Goal: Information Seeking & Learning: Learn about a topic

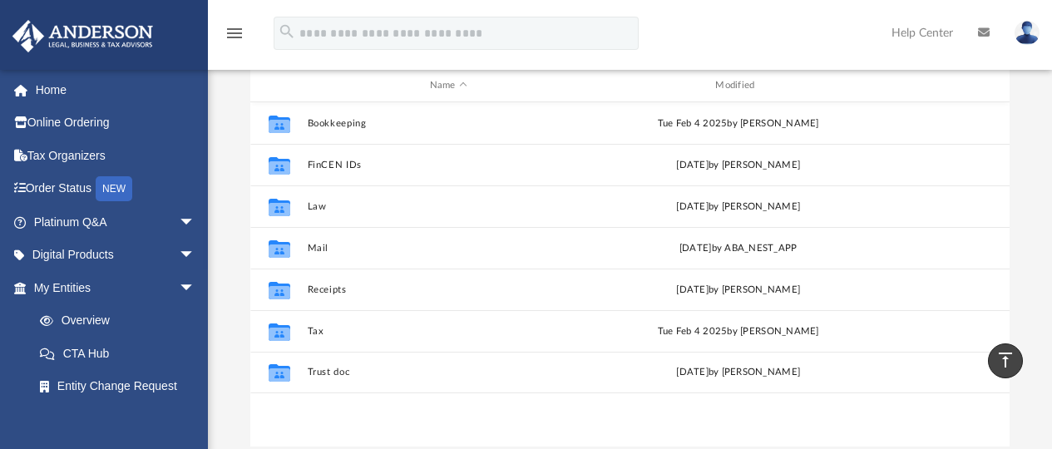
scroll to position [205, 0]
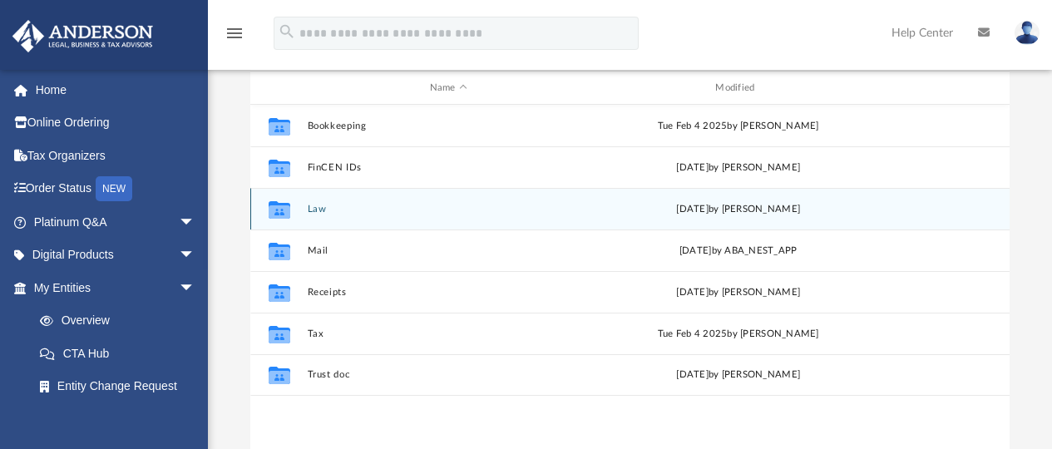
click at [310, 210] on button "Law" at bounding box center [448, 209] width 283 height 11
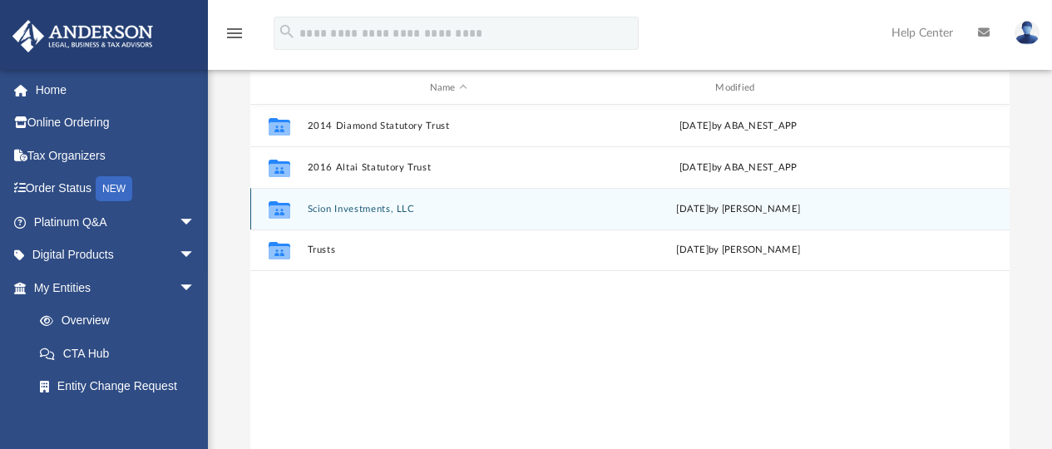
click at [361, 214] on button "Scion Investments, LLC" at bounding box center [448, 209] width 283 height 11
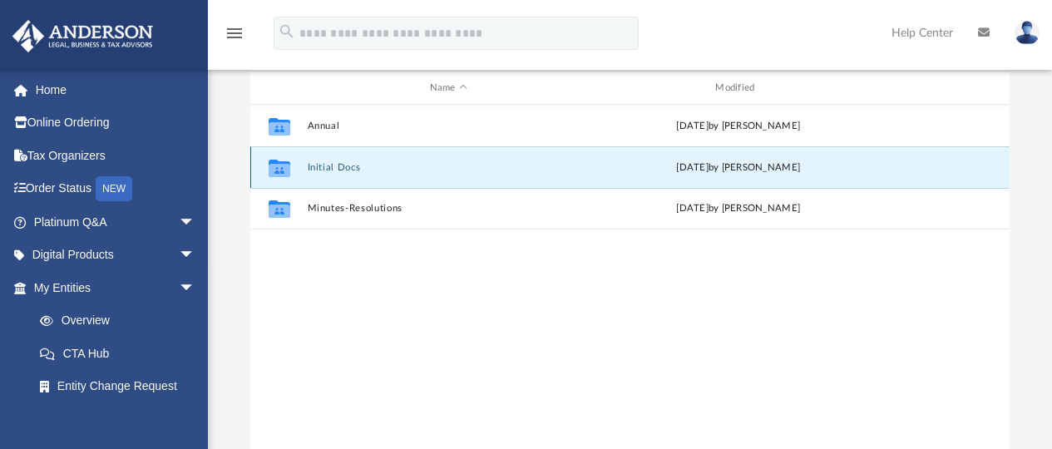
click at [337, 169] on button "Initial Docs" at bounding box center [448, 167] width 283 height 11
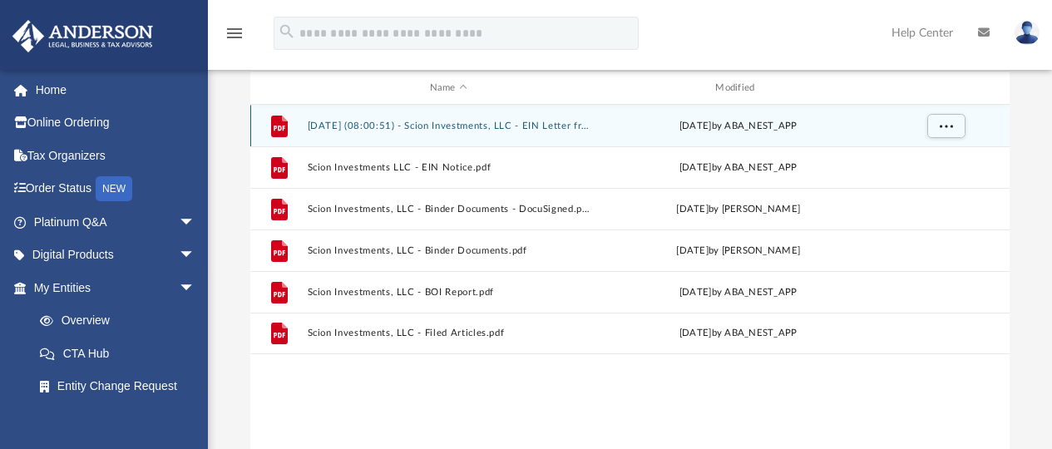
scroll to position [0, 0]
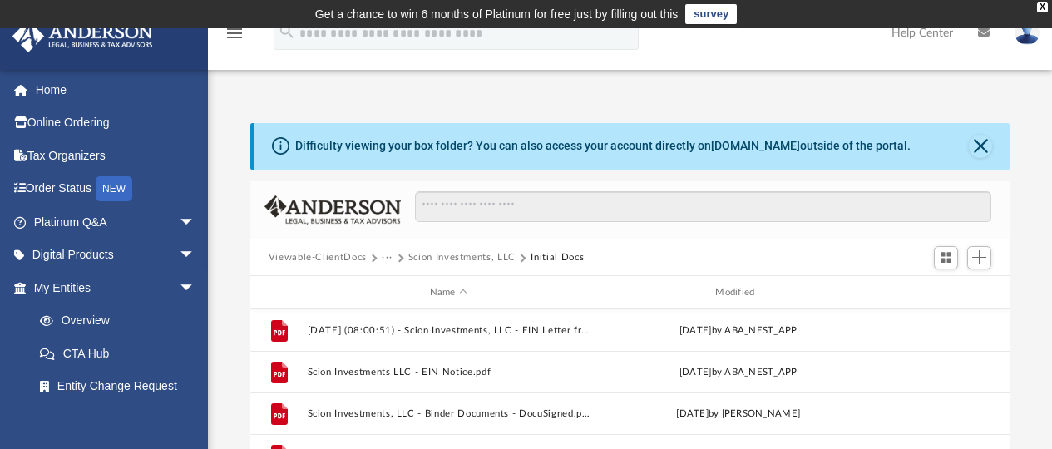
click at [496, 253] on button "Scion Investments, LLC" at bounding box center [462, 257] width 107 height 15
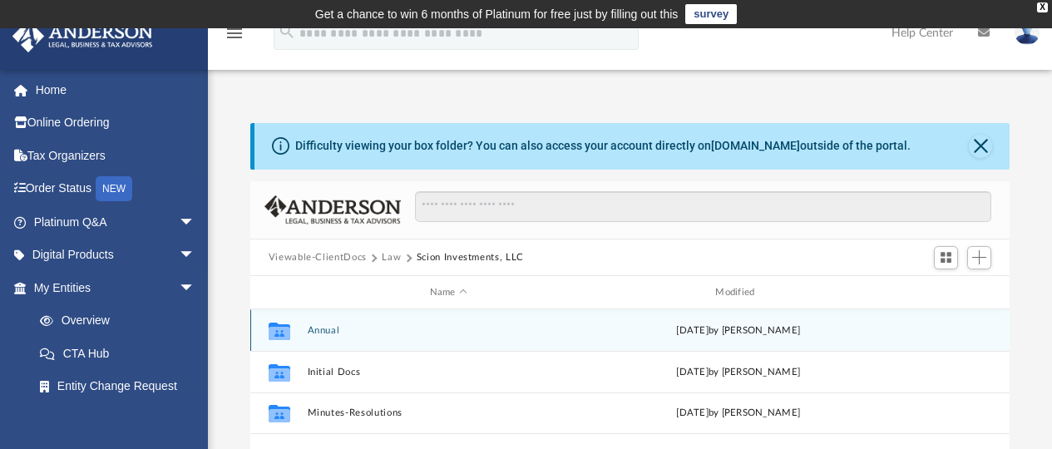
click at [326, 325] on button "Annual" at bounding box center [448, 330] width 283 height 11
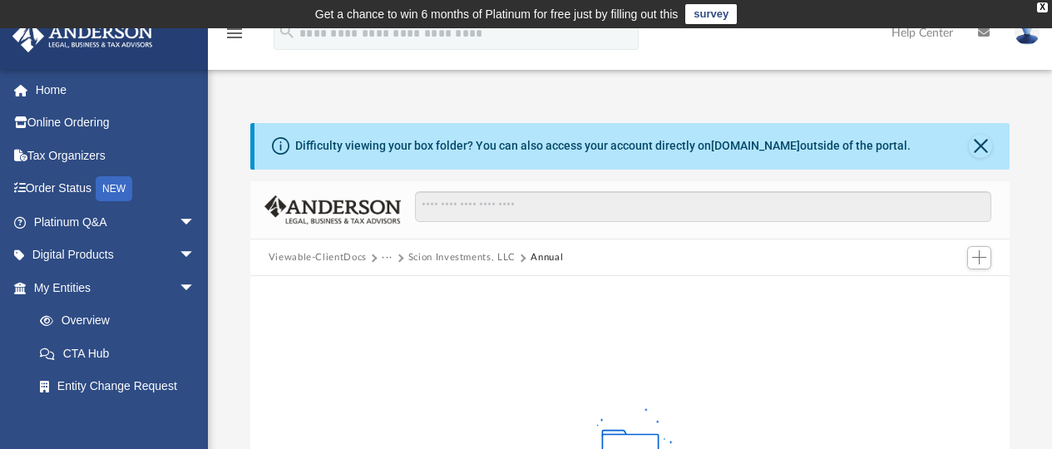
click at [450, 252] on button "Scion Investments, LLC" at bounding box center [462, 257] width 107 height 15
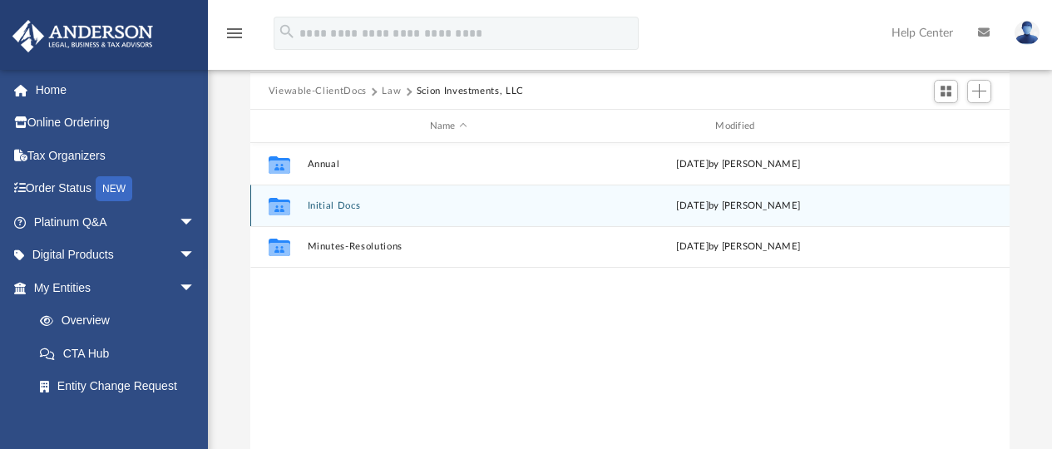
scroll to position [366, 747]
click at [335, 202] on button "Initial Docs" at bounding box center [448, 206] width 283 height 11
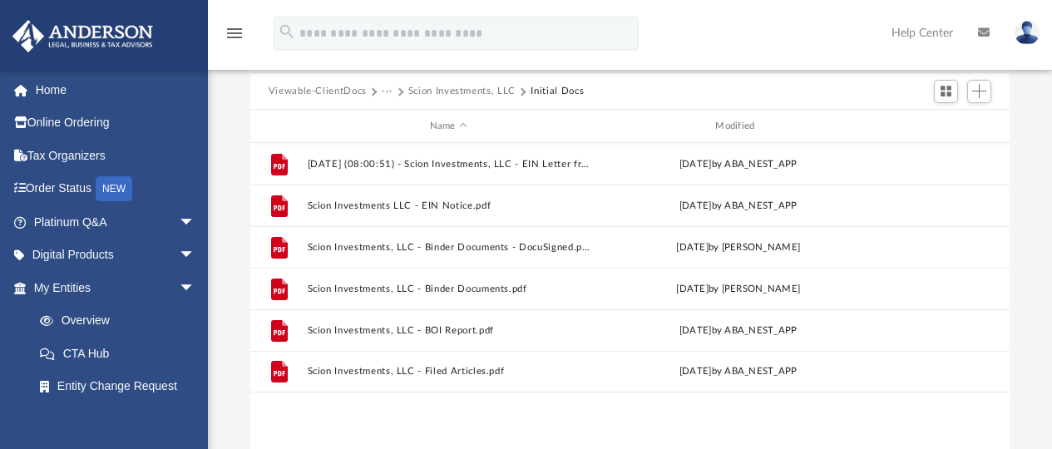
click at [472, 96] on button "Scion Investments, LLC" at bounding box center [462, 91] width 107 height 15
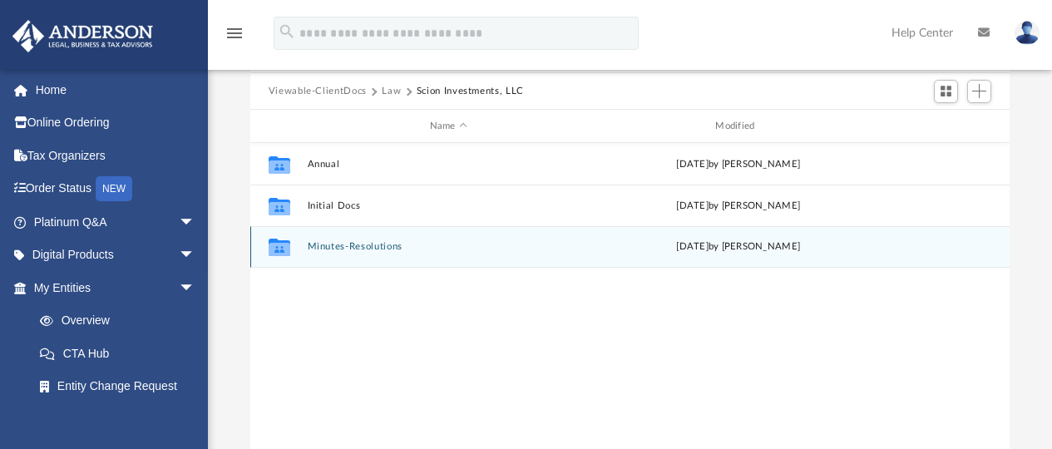
click at [360, 249] on button "Minutes-Resolutions" at bounding box center [448, 247] width 283 height 11
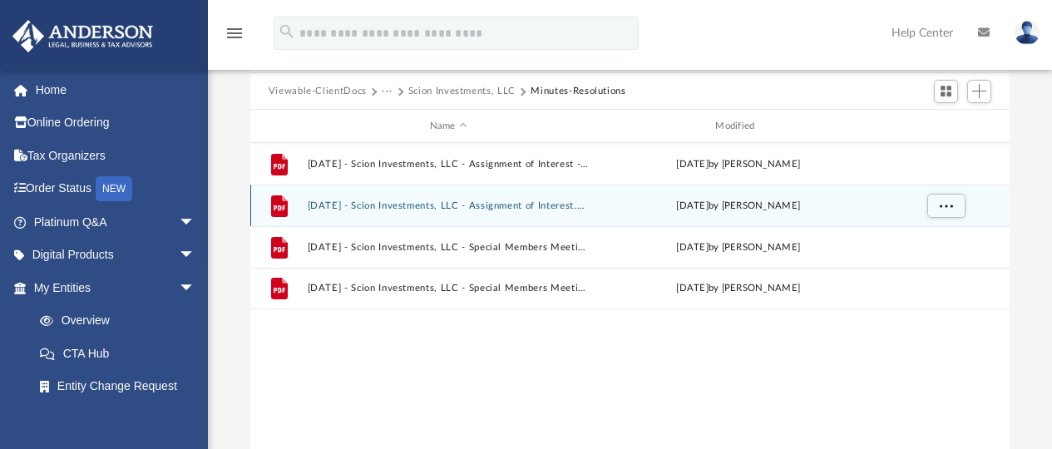
click at [545, 206] on button "2025.08.21 - Scion Investments, LLC - Assignment of Interest.pdf" at bounding box center [448, 206] width 283 height 11
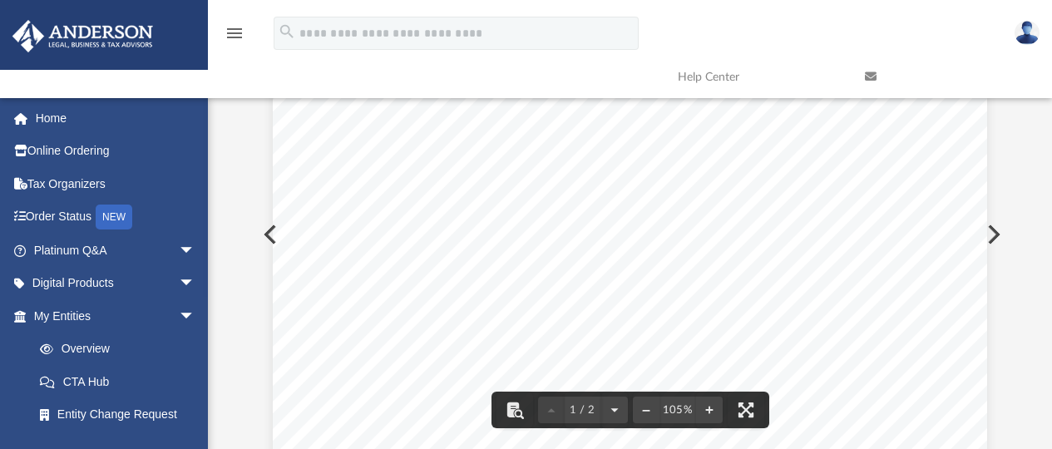
scroll to position [0, 0]
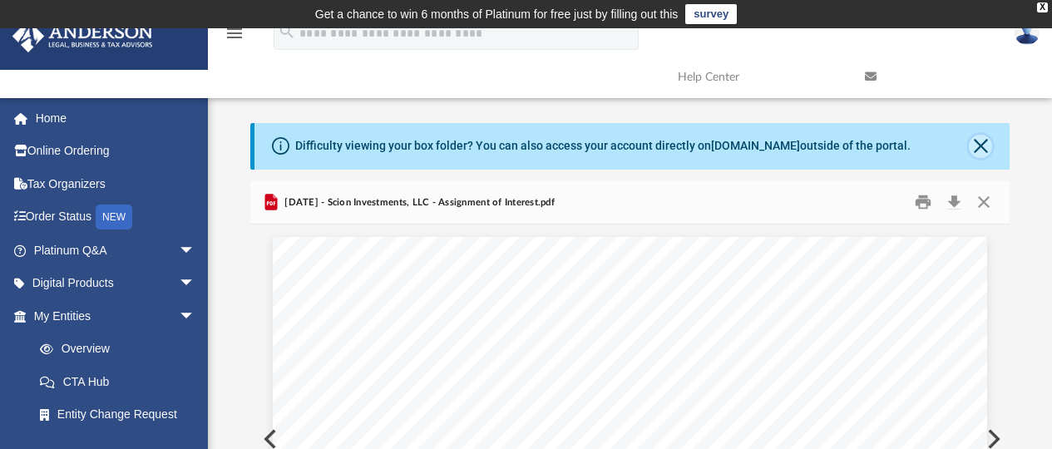
click at [987, 148] on button "Close" at bounding box center [980, 146] width 23 height 23
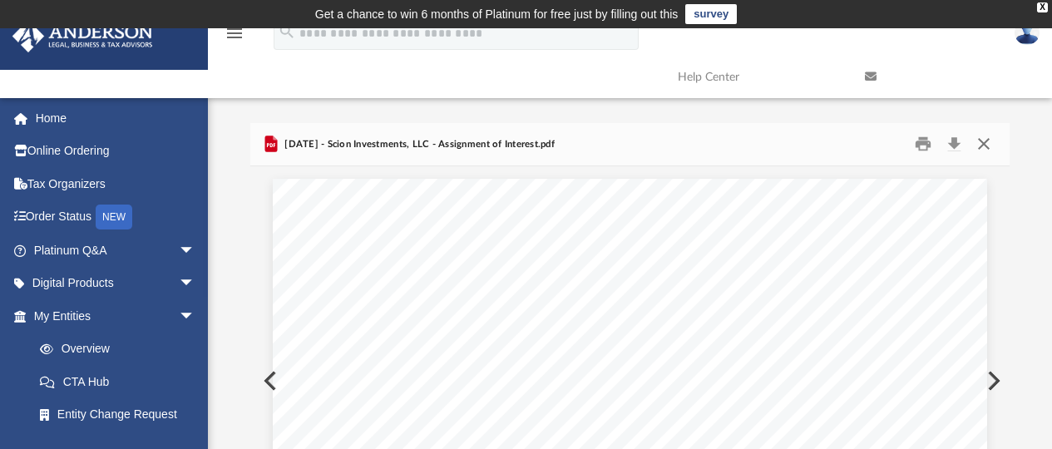
click at [992, 145] on button "Close" at bounding box center [984, 144] width 30 height 26
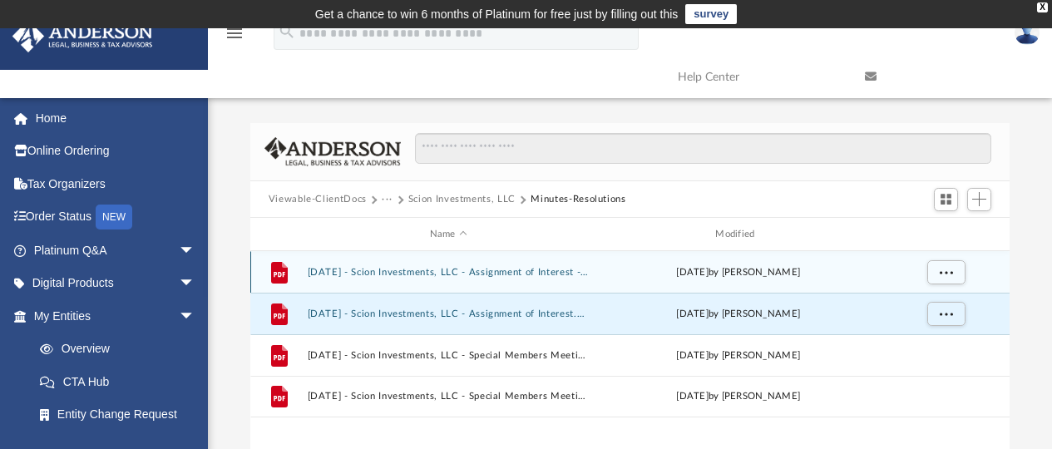
click at [524, 279] on div "File 2025.08.21 - Scion Investments, LLC - Assignment of Interest - DocuSigned.…" at bounding box center [630, 272] width 760 height 42
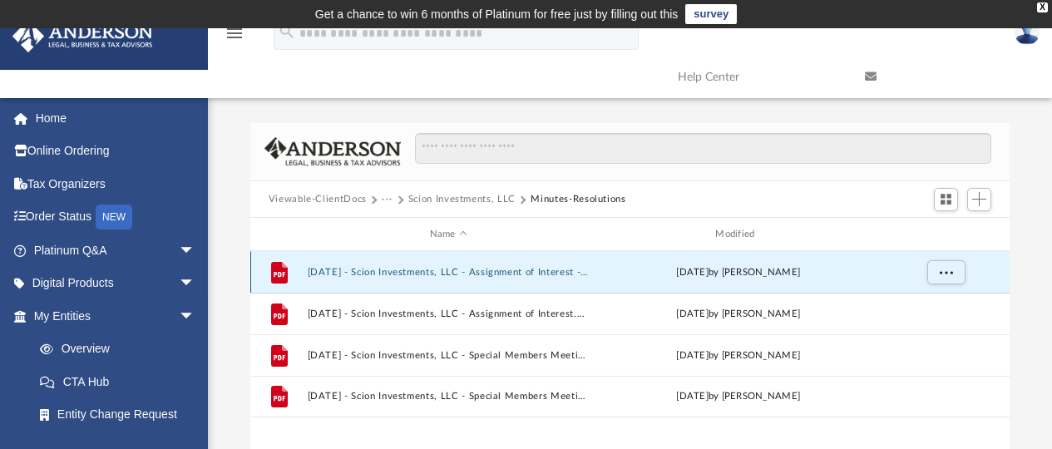
click at [542, 265] on div "File 2025.08.21 - Scion Investments, LLC - Assignment of Interest - DocuSigned.…" at bounding box center [630, 272] width 760 height 42
click at [542, 267] on button "2025.08.21 - Scion Investments, LLC - Assignment of Interest - DocuSigned.pdf" at bounding box center [448, 272] width 283 height 11
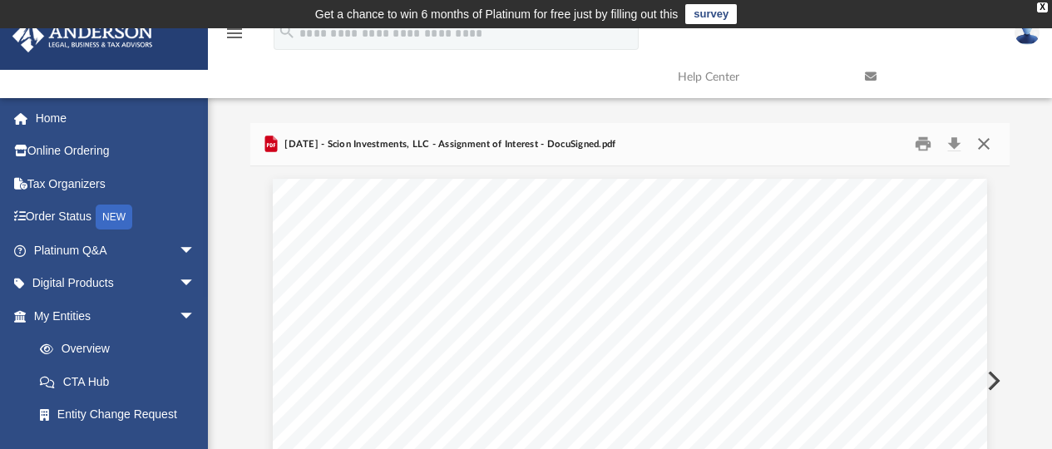
click at [982, 148] on button "Close" at bounding box center [984, 144] width 30 height 26
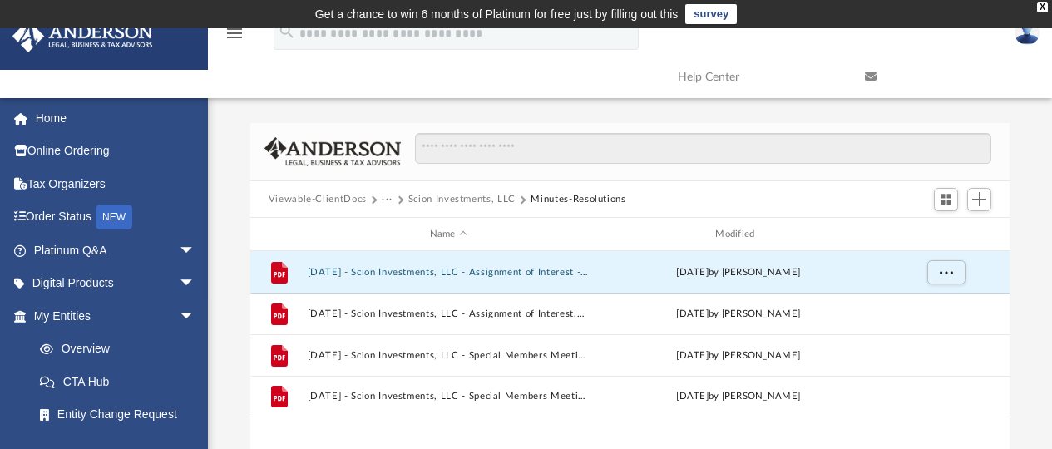
click at [468, 196] on button "Scion Investments, LLC" at bounding box center [462, 199] width 107 height 15
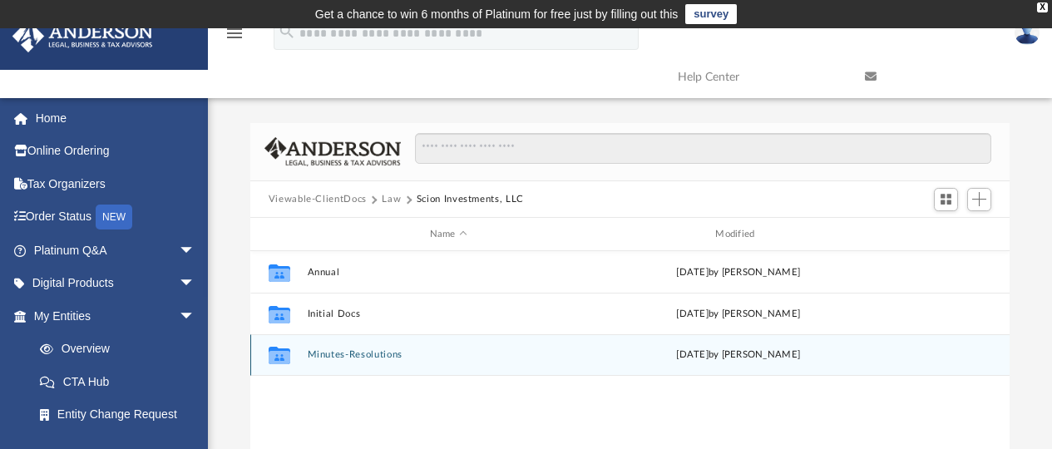
click at [376, 353] on button "Minutes-Resolutions" at bounding box center [448, 355] width 283 height 11
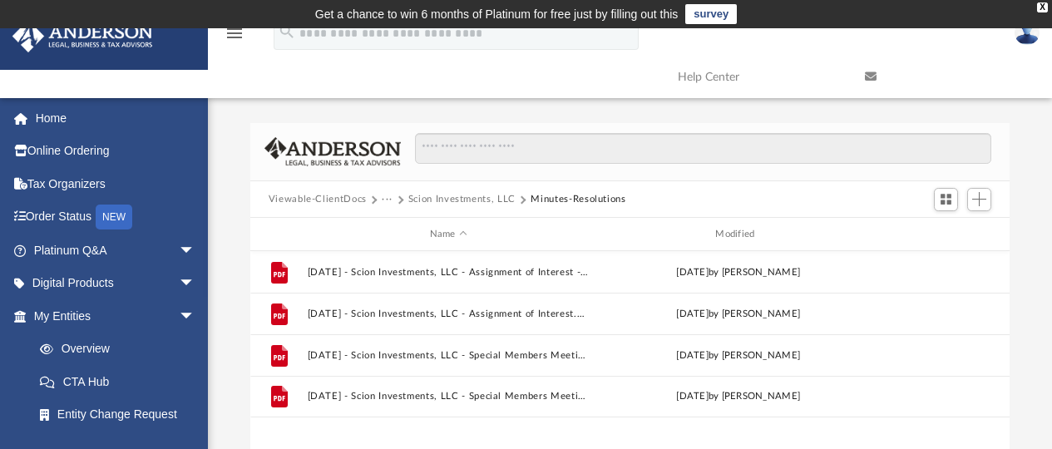
click at [443, 193] on button "Scion Investments, LLC" at bounding box center [462, 199] width 107 height 15
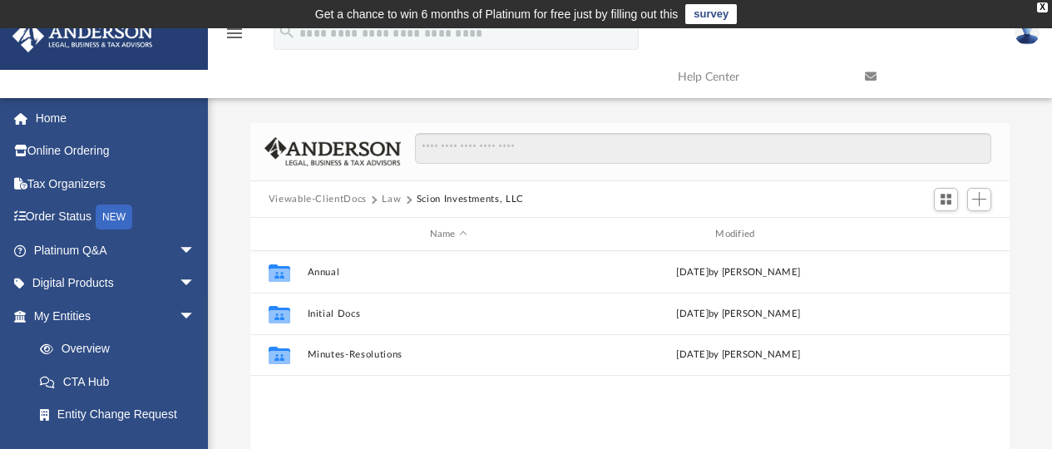
click at [333, 199] on button "Viewable-ClientDocs" at bounding box center [318, 199] width 98 height 15
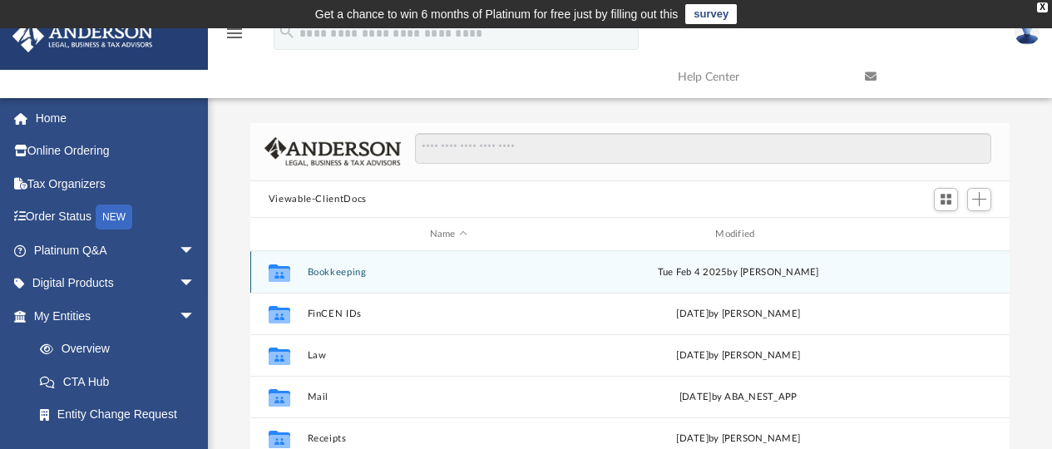
scroll to position [250, 0]
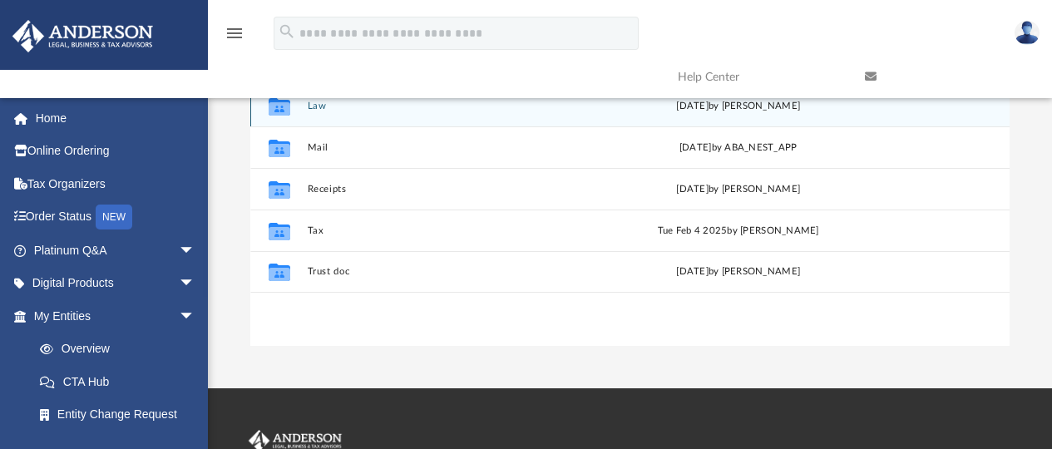
click at [319, 111] on button "Law" at bounding box center [448, 106] width 283 height 11
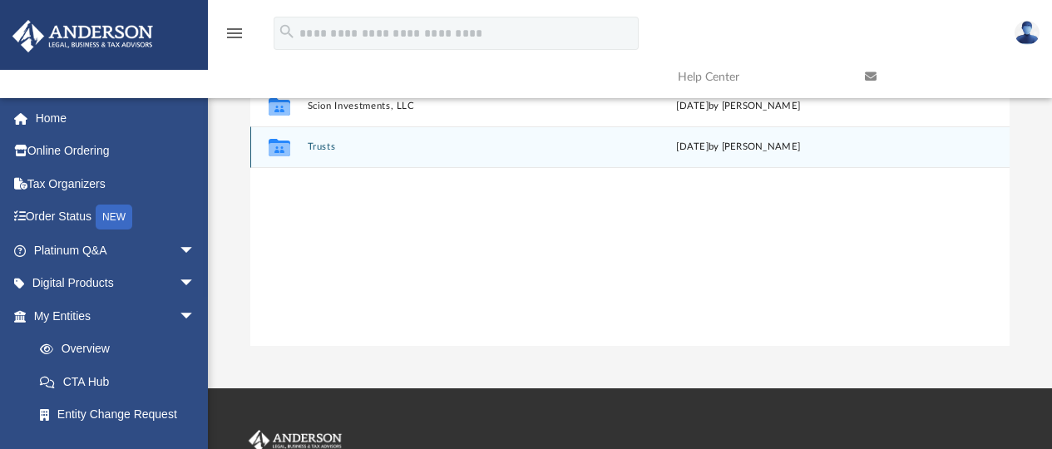
click at [313, 141] on div "Collaborated Folder Trusts [DATE] by [PERSON_NAME]" at bounding box center [630, 147] width 760 height 42
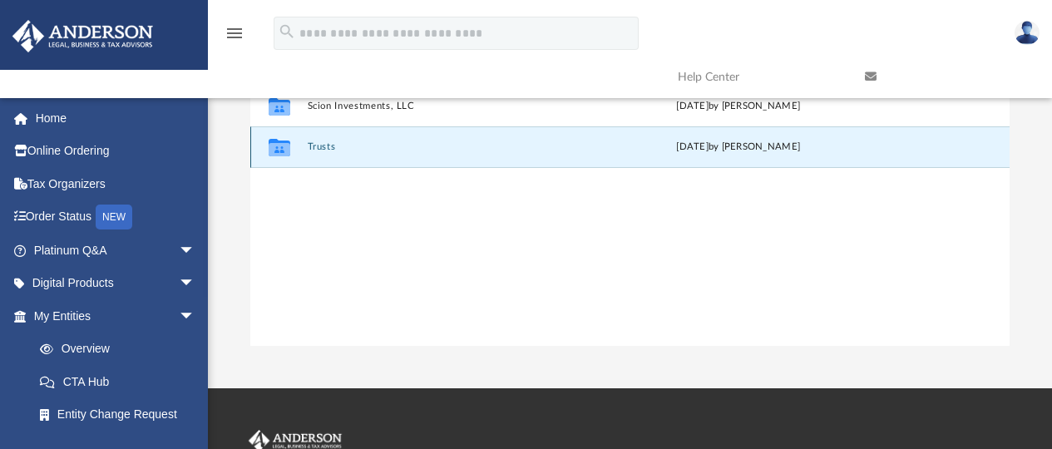
click at [320, 143] on button "Trusts" at bounding box center [448, 147] width 283 height 11
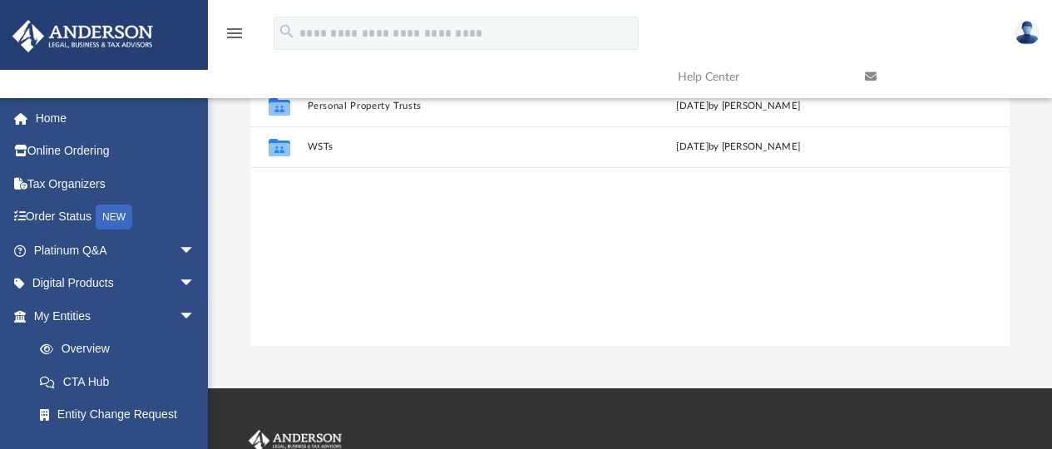
scroll to position [83, 0]
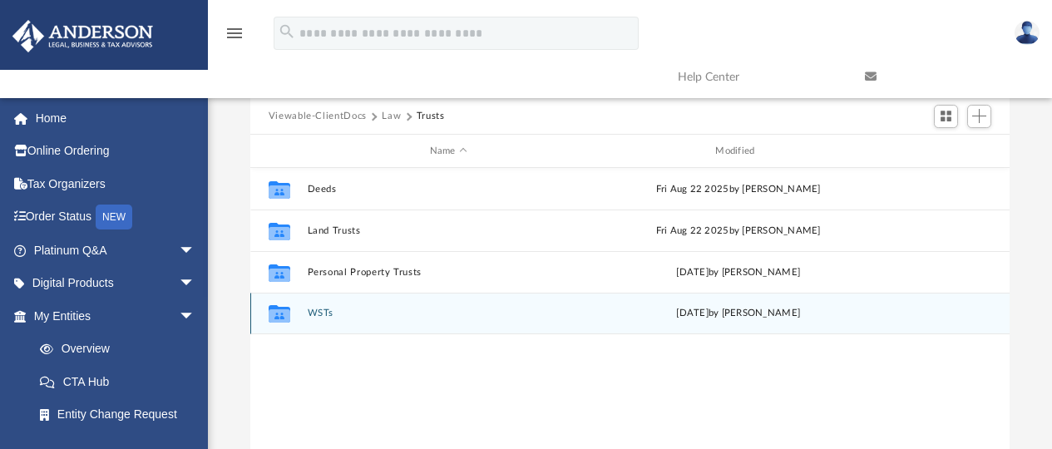
click at [315, 312] on button "WSTs" at bounding box center [448, 314] width 283 height 11
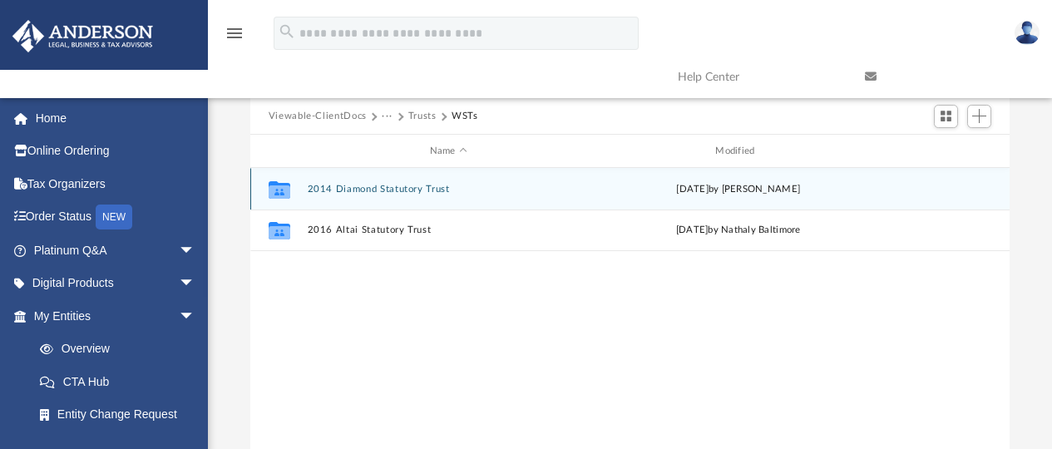
click at [386, 186] on button "2014 Diamond Statutory Trust" at bounding box center [448, 189] width 283 height 11
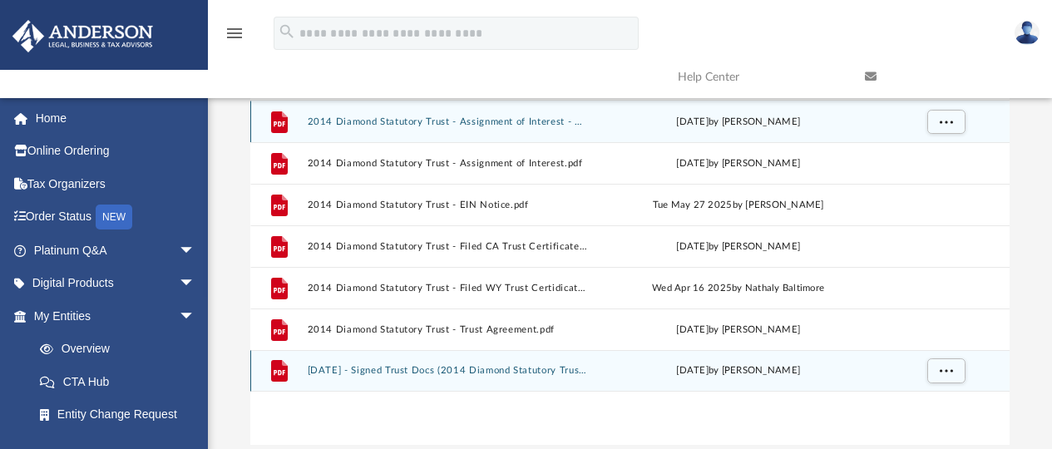
scroll to position [166, 0]
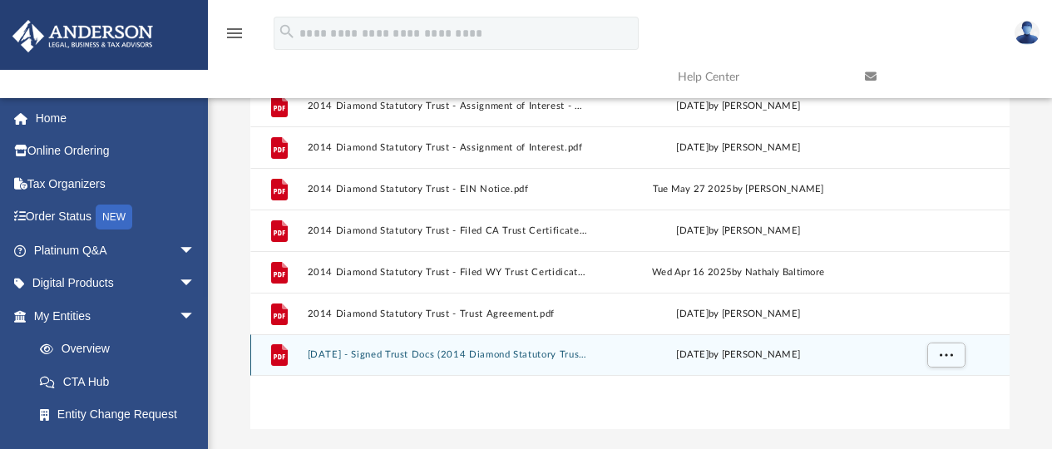
click at [512, 356] on button "2025.04.21 - Signed Trust Docs (2014 Diamond Statutory Trust - Trust Agreement)…" at bounding box center [448, 355] width 283 height 11
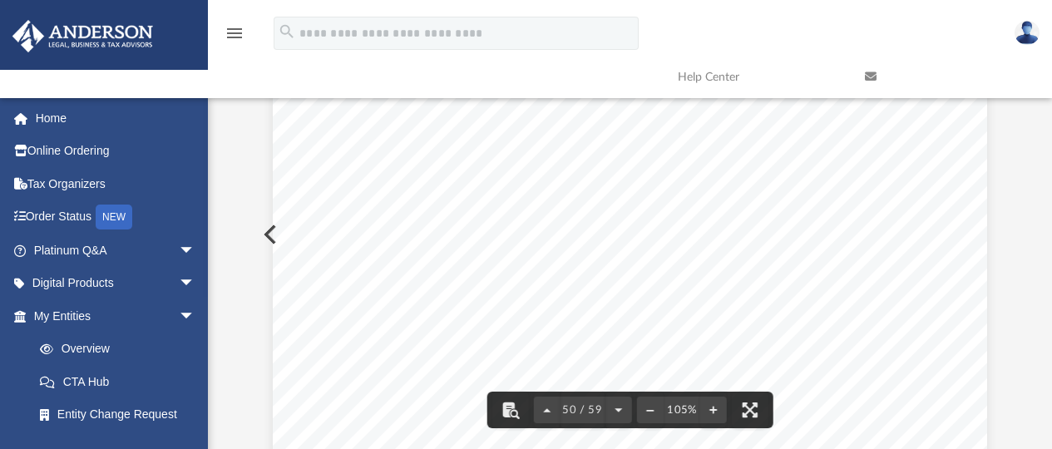
scroll to position [45959, 0]
drag, startPoint x: 1004, startPoint y: 361, endPoint x: 998, endPoint y: 314, distance: 47.0
click at [998, 314] on body "X Get a chance to win 6 months of Platinum for free just by filling out this su…" at bounding box center [526, 322] width 1052 height 936
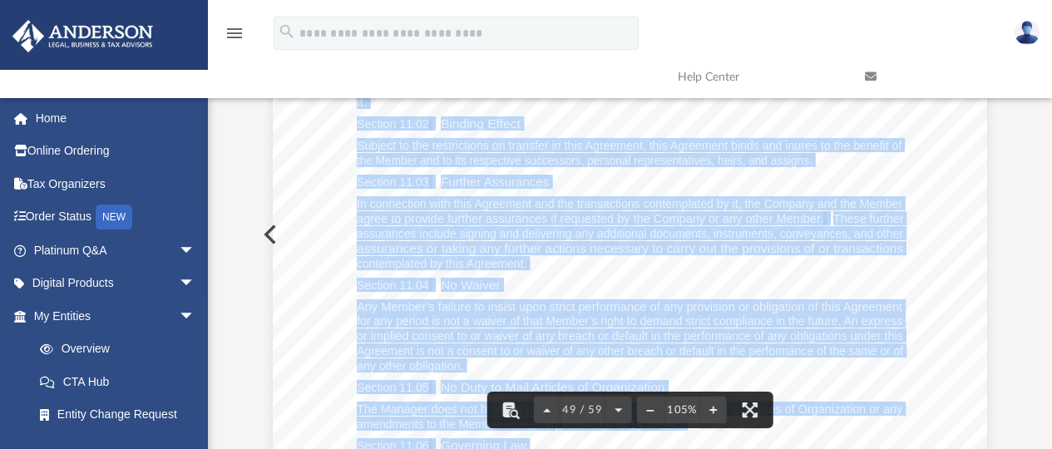
drag, startPoint x: 965, startPoint y: 285, endPoint x: 950, endPoint y: 281, distance: 15.5
click at [950, 281] on div "_______________ LLC Operating Agreement Page 19 of 28 Section 10.10 Savings Cla…" at bounding box center [630, 128] width 715 height 925
click at [945, 275] on div "_______________ LLC Operating Agreement Page 19 of 28 Section 10.10 Savings Cla…" at bounding box center [630, 128] width 715 height 925
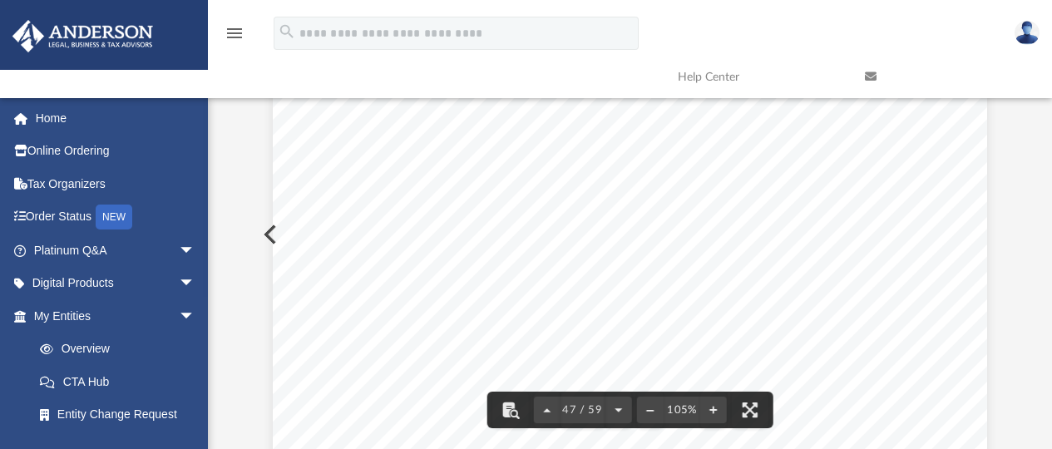
click at [754, 269] on div "_______________ LLC Operating Agreement Page 17 of 28 ARTICLE TEN EXCULPATION A…" at bounding box center [630, 225] width 715 height 950
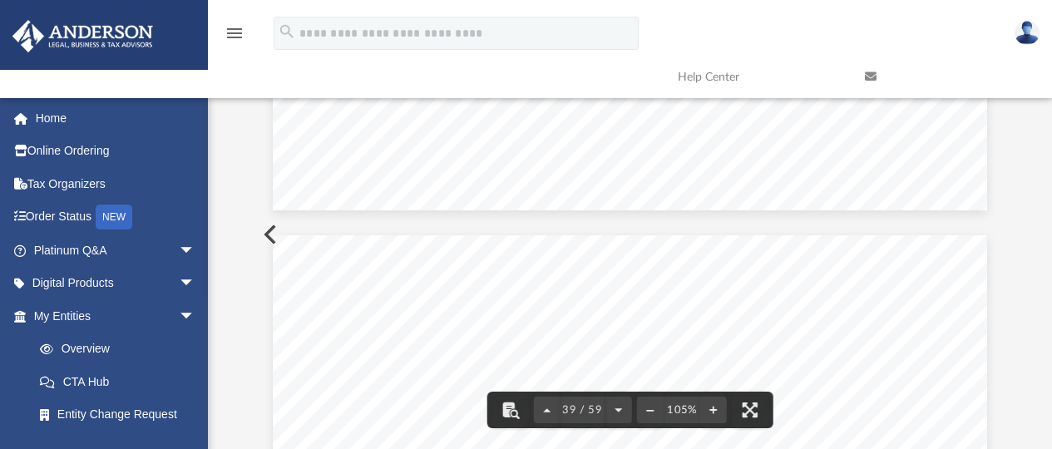
scroll to position [36308, 0]
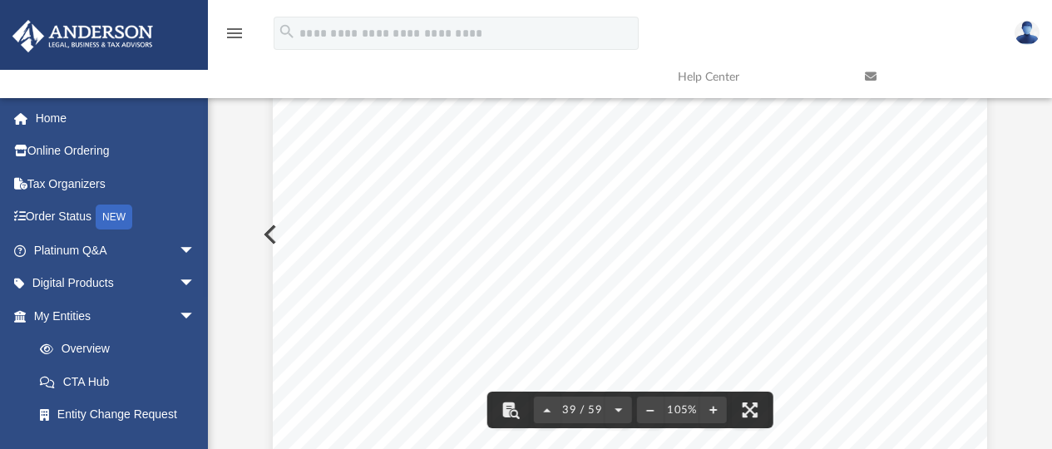
click at [572, 410] on span "39 / 59" at bounding box center [583, 410] width 46 height 11
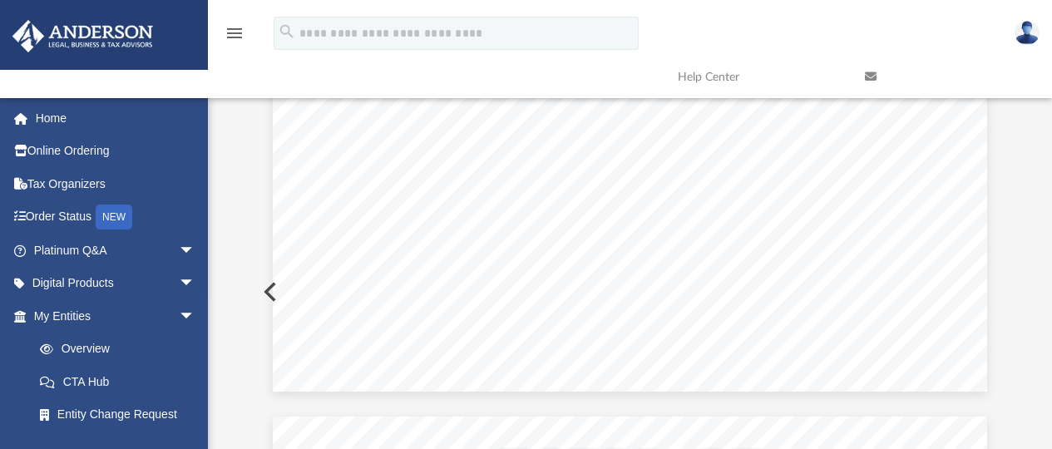
scroll to position [0, 0]
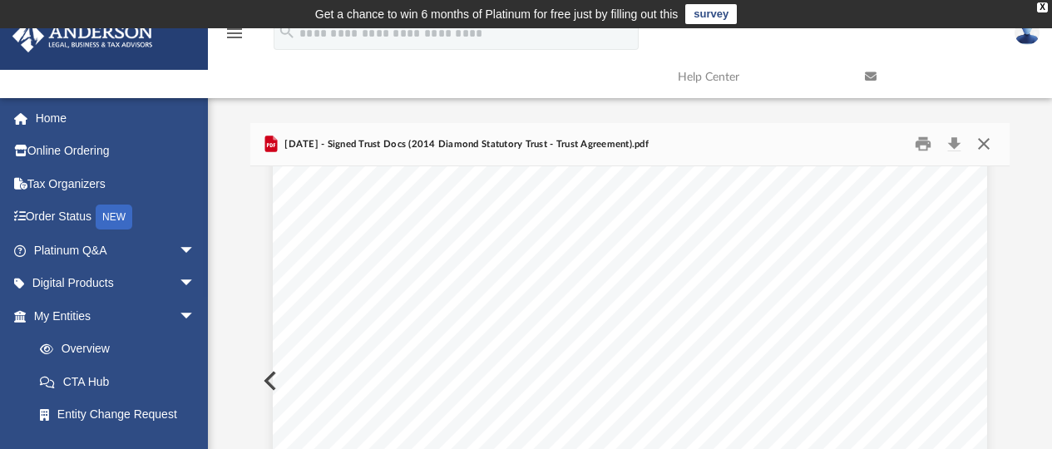
click at [983, 136] on button "Close" at bounding box center [984, 144] width 30 height 26
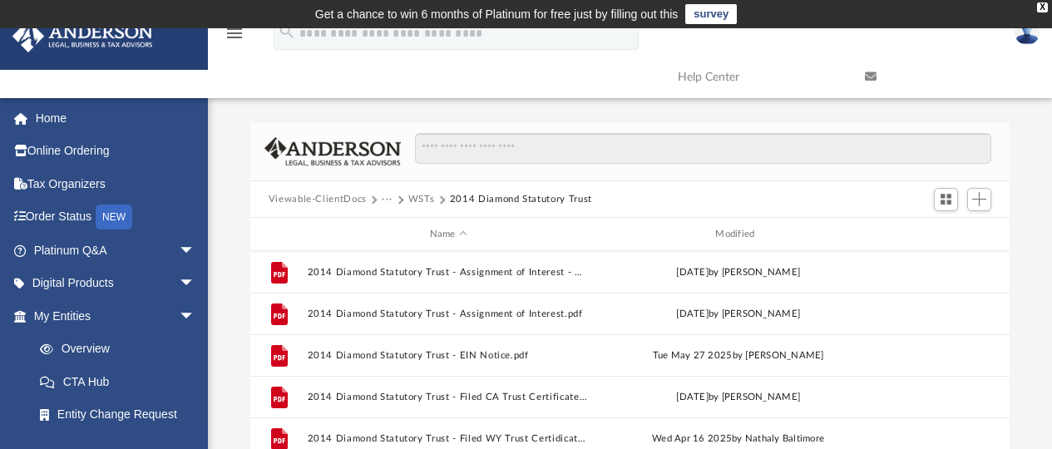
click at [418, 191] on div "Viewable-ClientDocs ··· WSTs 2014 Diamond Statutory Trust" at bounding box center [630, 199] width 760 height 37
click at [419, 199] on button "WSTs" at bounding box center [422, 199] width 27 height 15
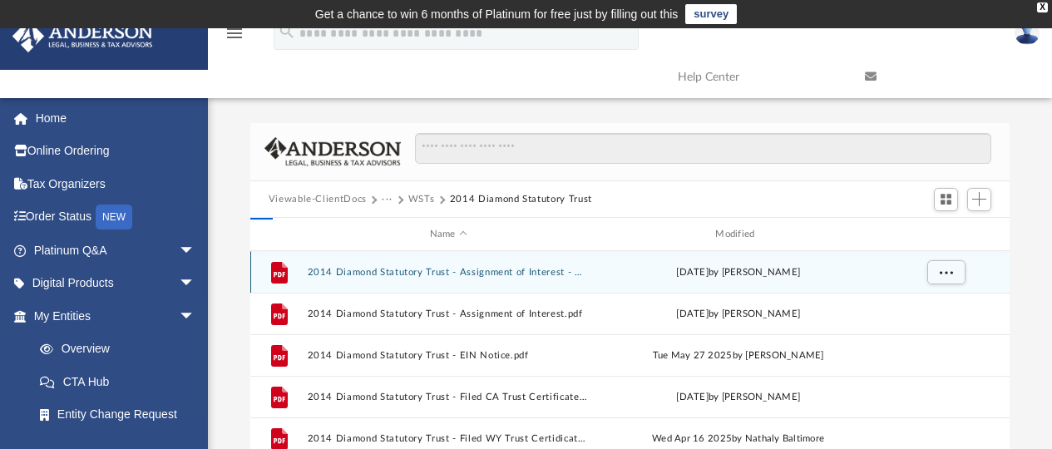
scroll to position [48, 0]
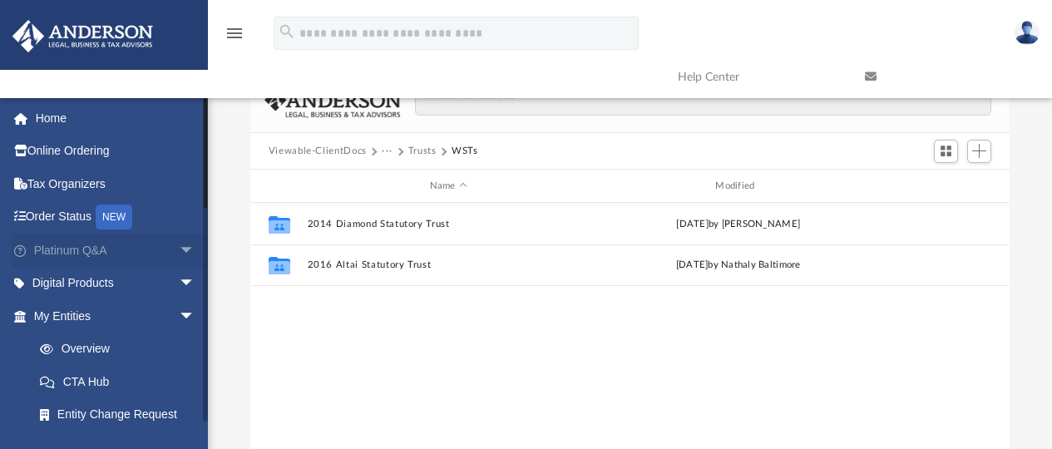
click at [90, 244] on link "Platinum Q&A arrow_drop_down" at bounding box center [116, 250] width 209 height 33
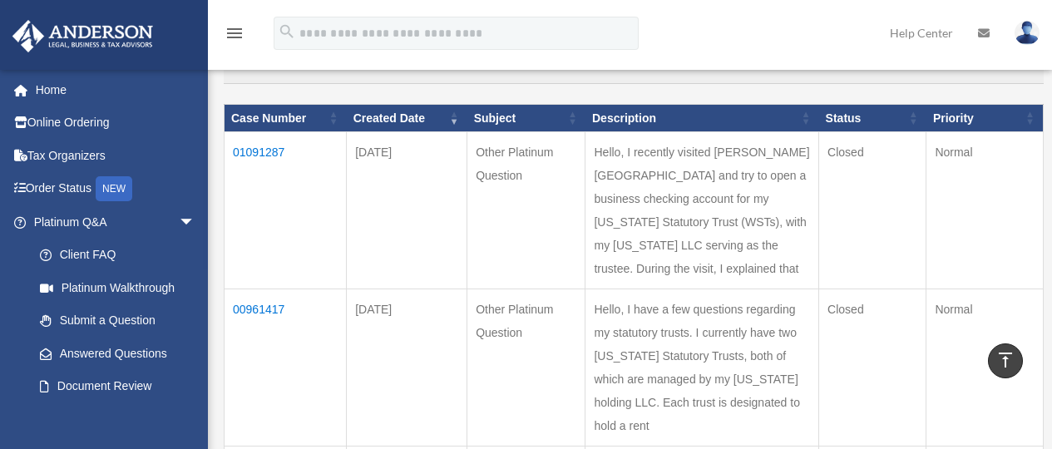
scroll to position [333, 0]
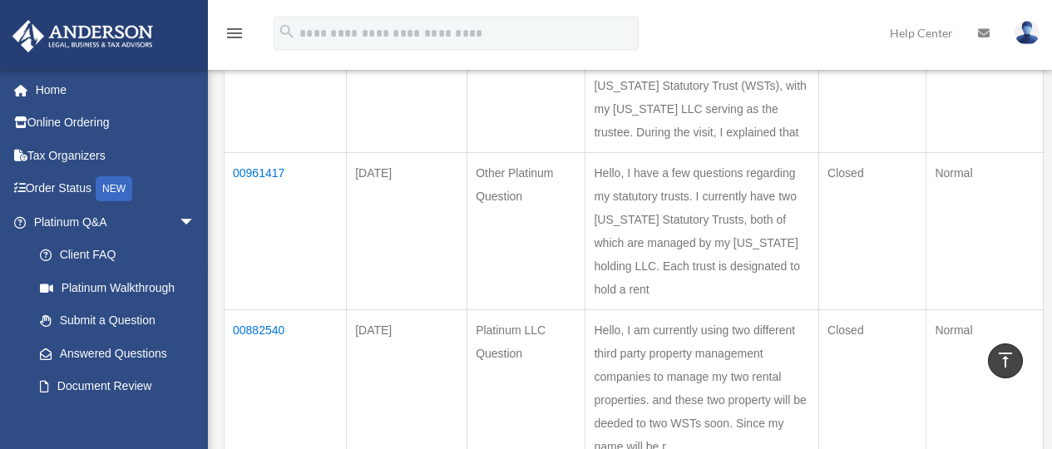
click at [255, 217] on td "00961417" at bounding box center [286, 231] width 122 height 157
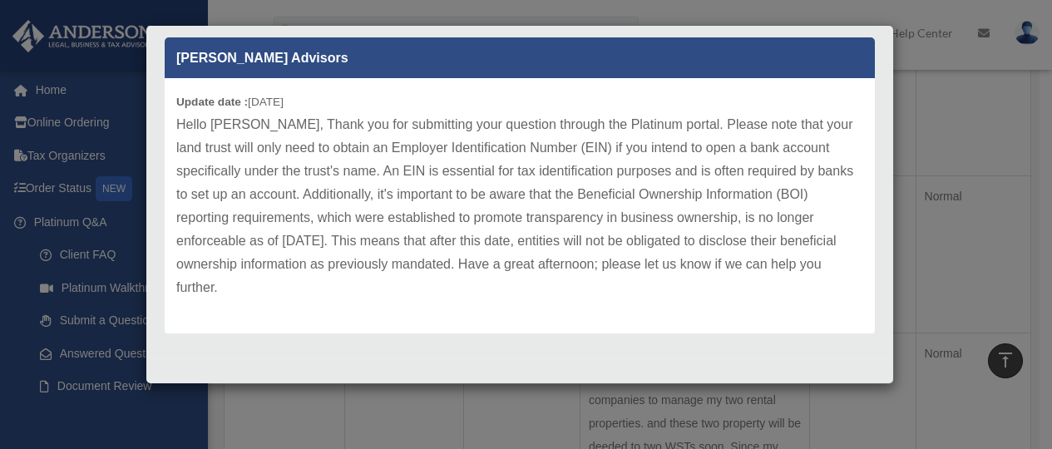
scroll to position [68, 0]
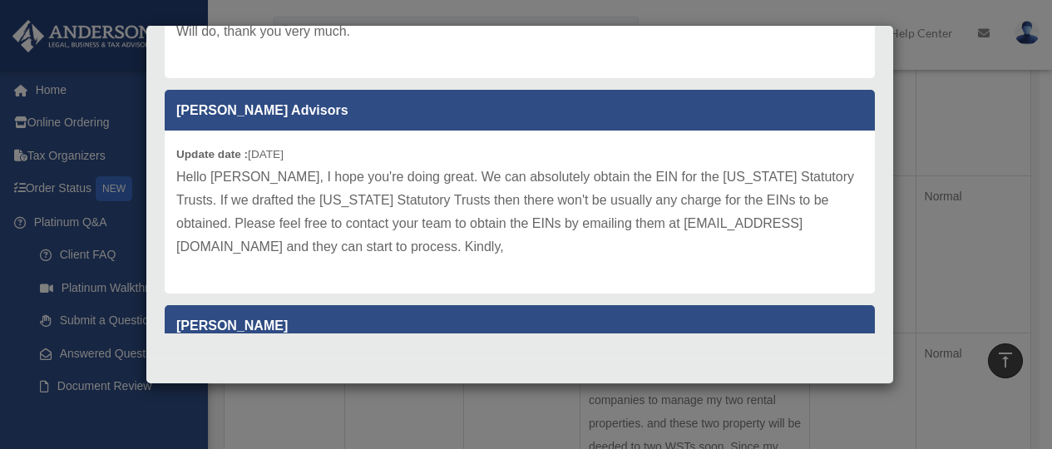
click at [1010, 156] on div "Case Detail × Other Platinum Question Case Number 00961417 Created Date May 4, …" at bounding box center [526, 224] width 1052 height 449
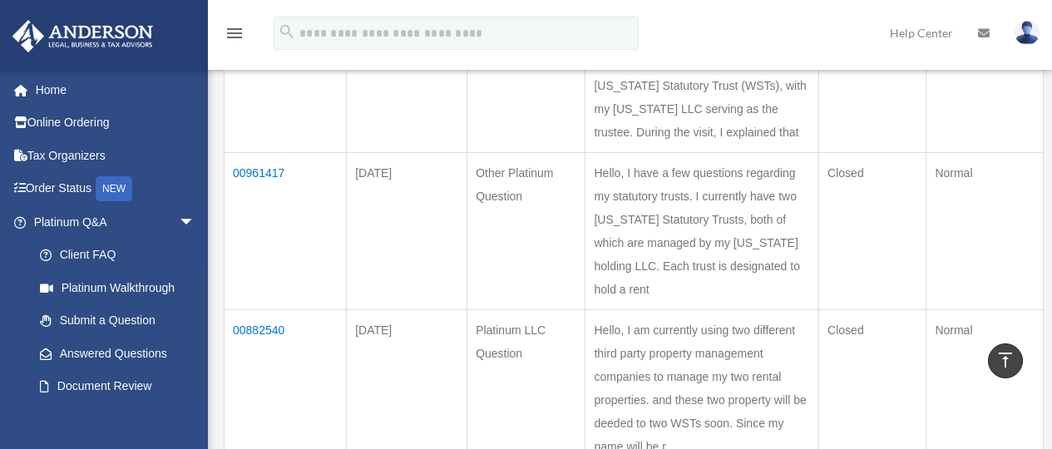
scroll to position [499, 0]
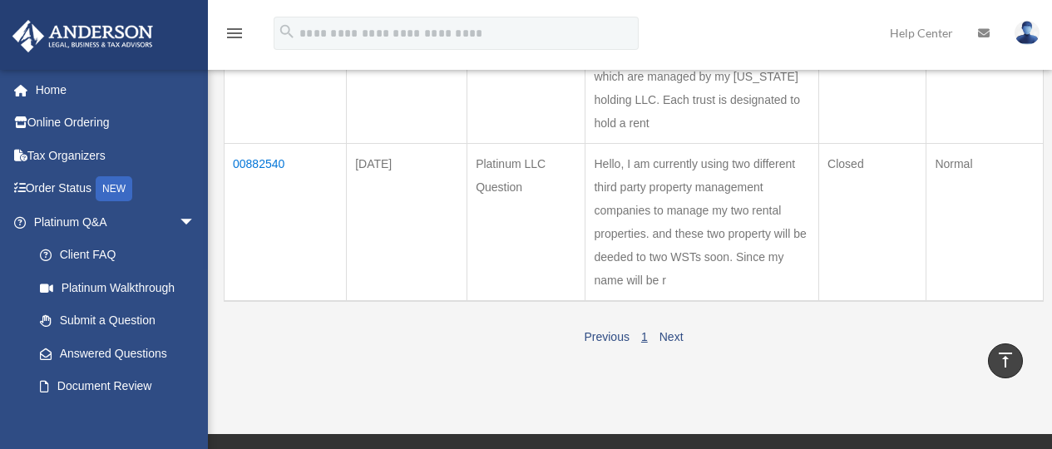
click at [276, 255] on td "00882540" at bounding box center [286, 223] width 122 height 158
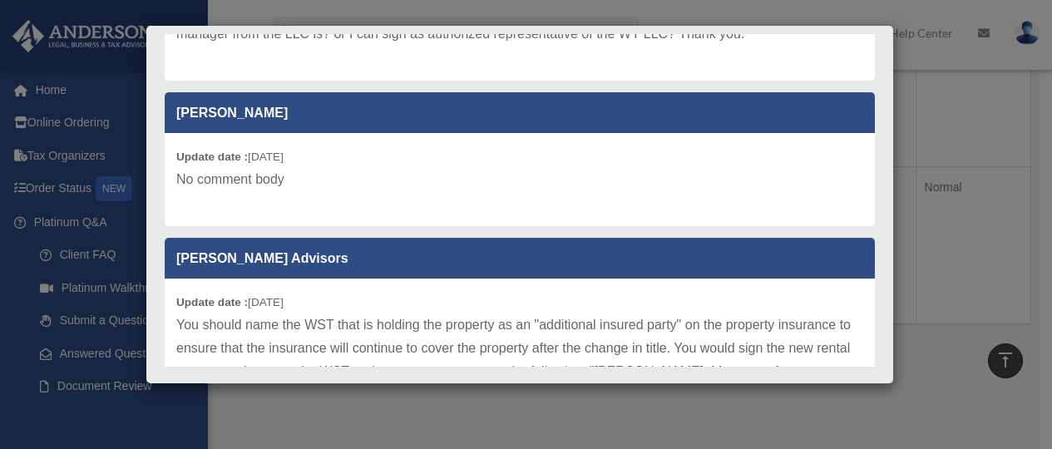
scroll to position [657, 0]
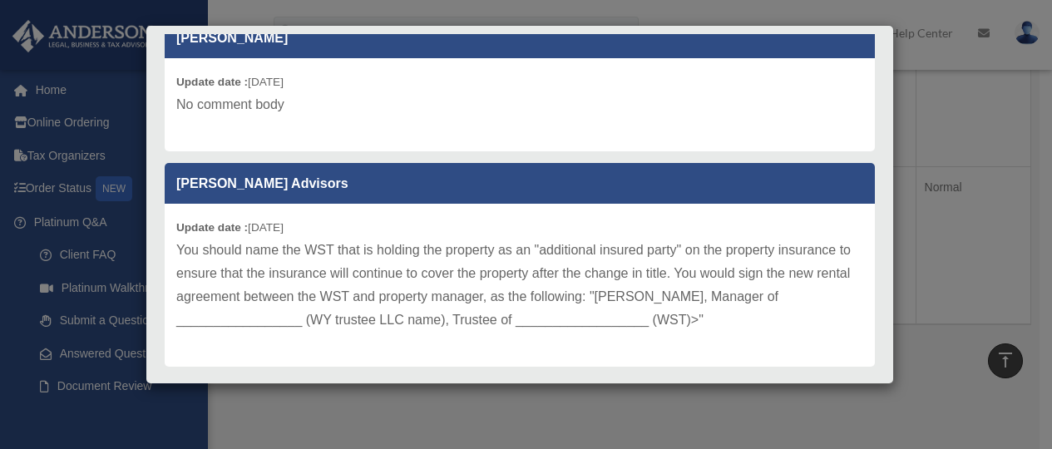
drag, startPoint x: 631, startPoint y: 297, endPoint x: 738, endPoint y: 322, distance: 110.2
click at [738, 322] on p "You should name the WST that is holding the property as an "additional insured …" at bounding box center [519, 285] width 687 height 93
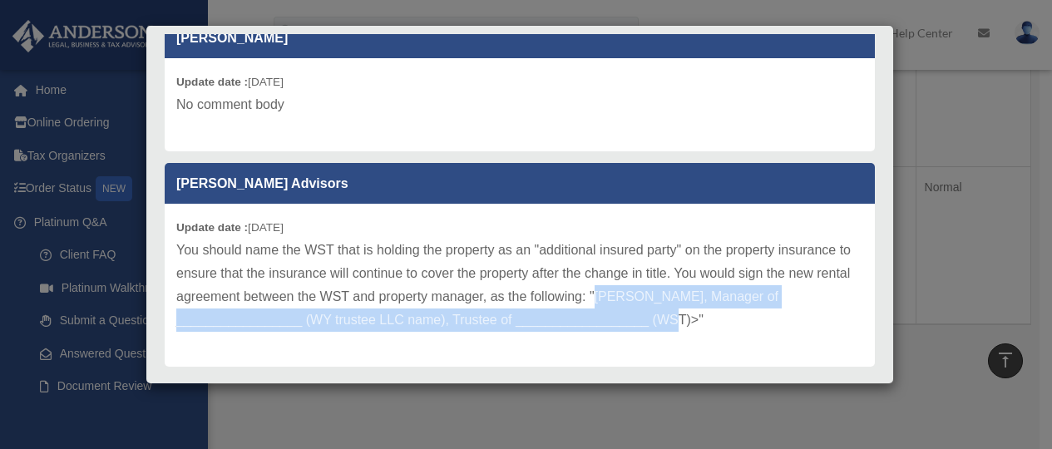
click at [738, 322] on p "You should name the WST that is holding the property as an "additional insured …" at bounding box center [519, 285] width 687 height 93
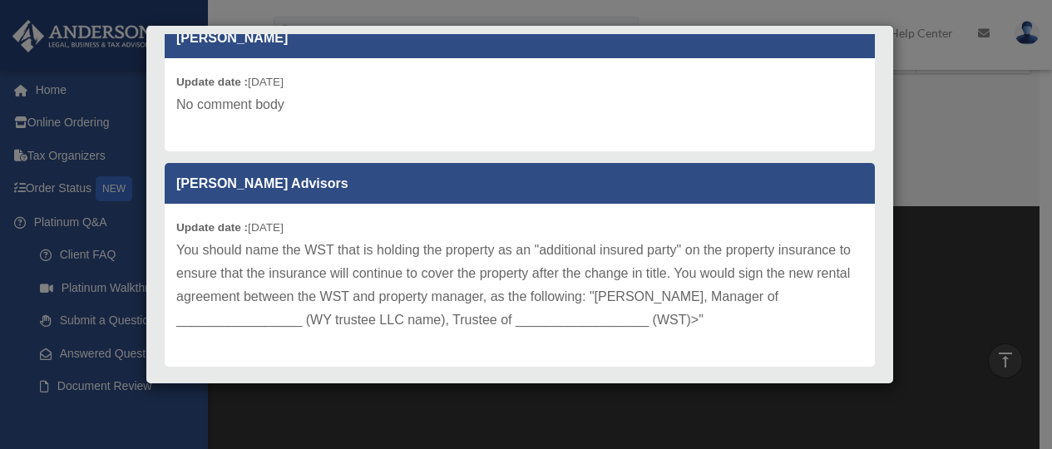
scroll to position [32, 0]
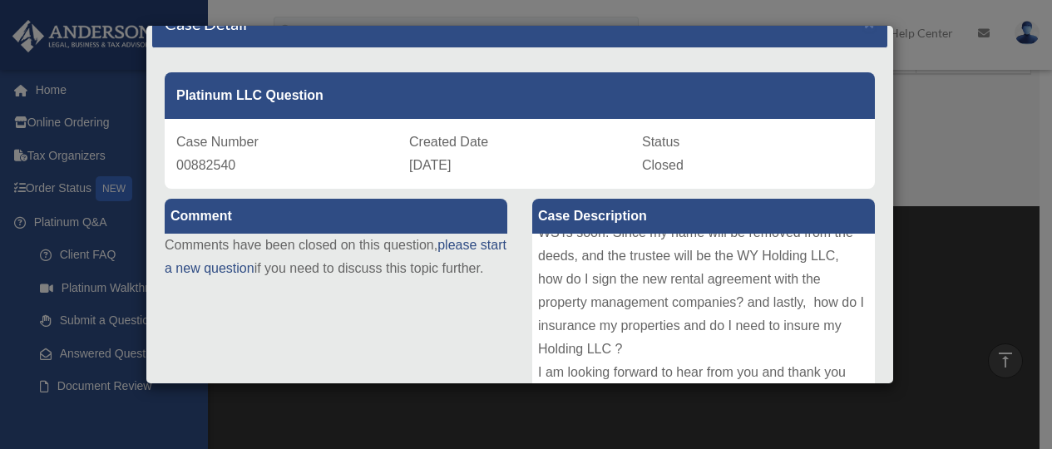
click at [933, 141] on div "Case Detail × Platinum LLC Question Case Number 00882540 Created Date February …" at bounding box center [526, 224] width 1052 height 449
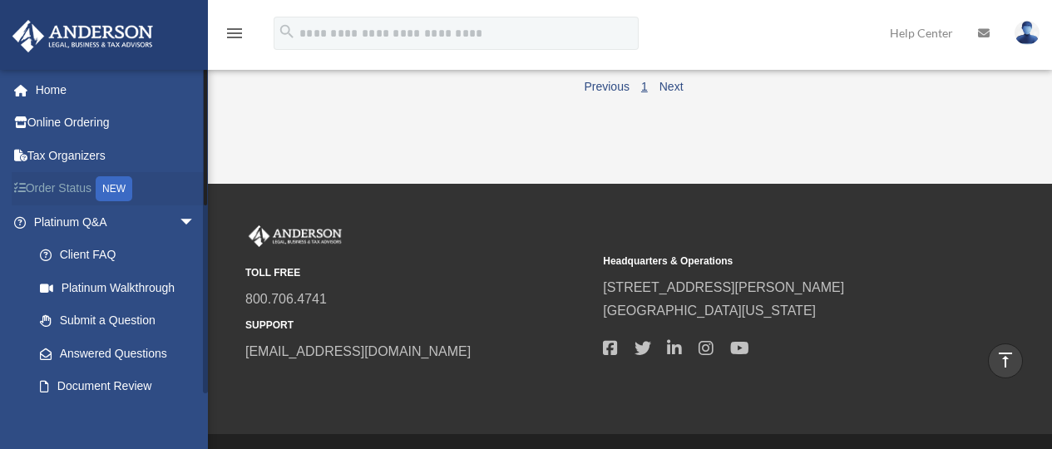
click at [86, 182] on link "Order Status NEW" at bounding box center [116, 189] width 209 height 34
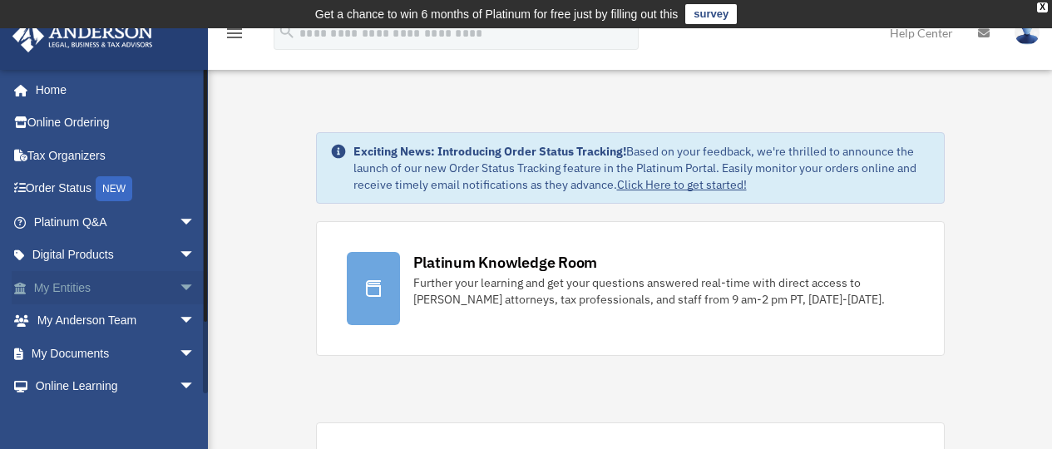
click at [179, 285] on span "arrow_drop_down" at bounding box center [195, 288] width 33 height 34
click at [82, 285] on link "My Entities arrow_drop_up" at bounding box center [116, 287] width 209 height 33
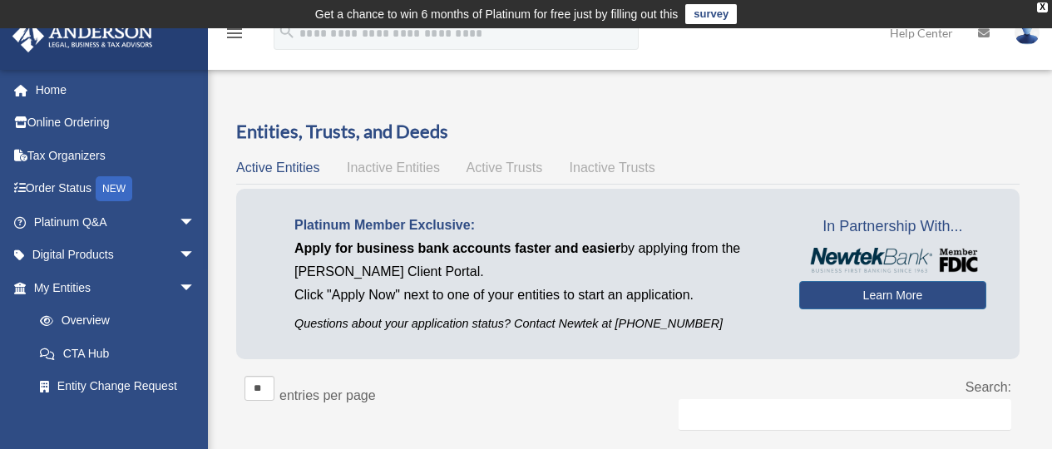
click at [483, 171] on span "Active Trusts" at bounding box center [505, 168] width 77 height 14
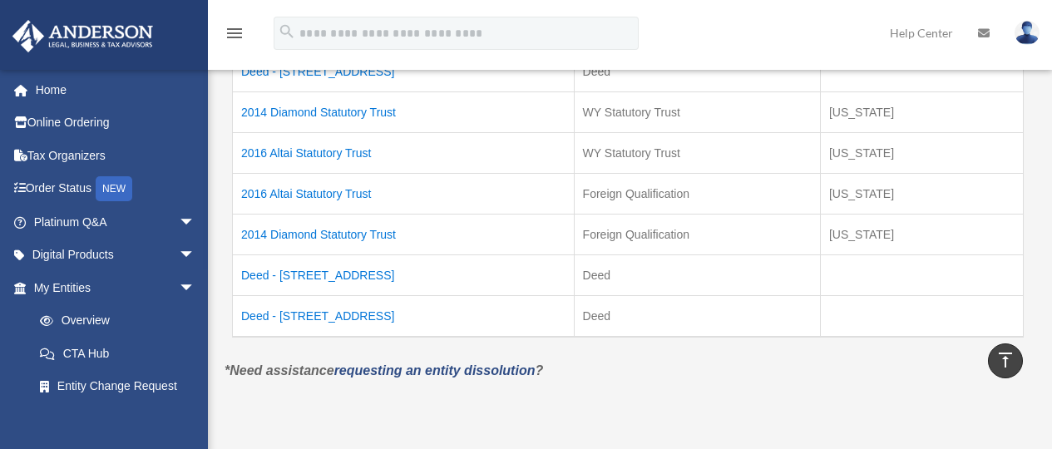
scroll to position [417, 0]
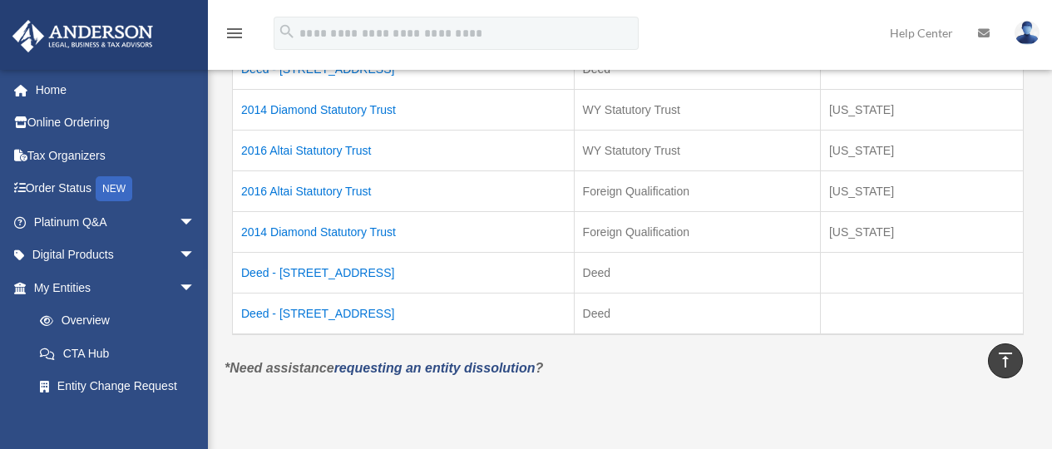
click at [361, 314] on td "Deed - 203 Diamond Cove Terrace" at bounding box center [404, 315] width 342 height 42
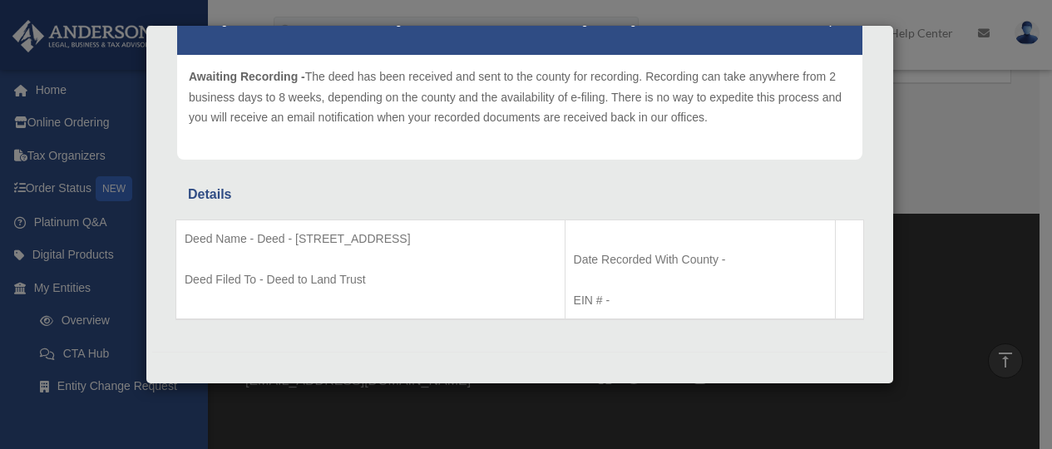
scroll to position [0, 0]
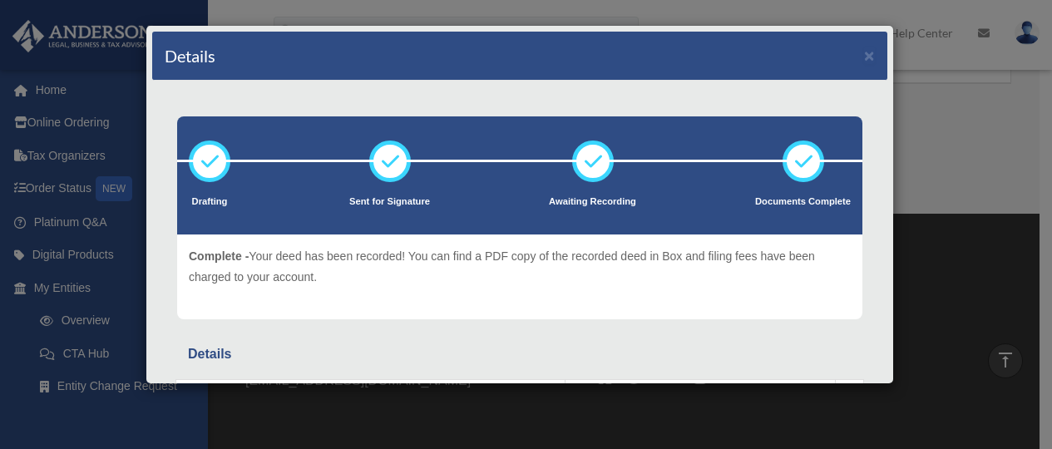
click at [850, 51] on div "Details ×" at bounding box center [519, 56] width 735 height 49
click at [864, 52] on button "×" at bounding box center [869, 55] width 11 height 17
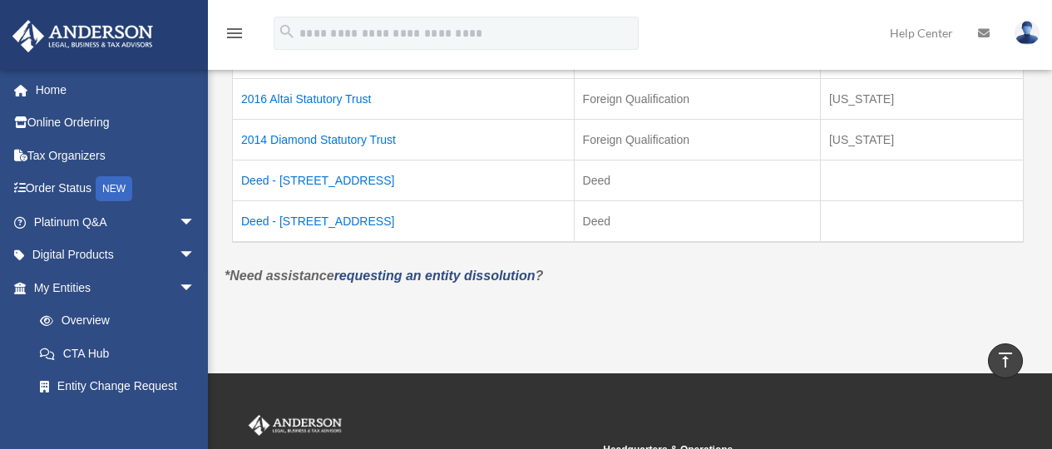
scroll to position [417, 0]
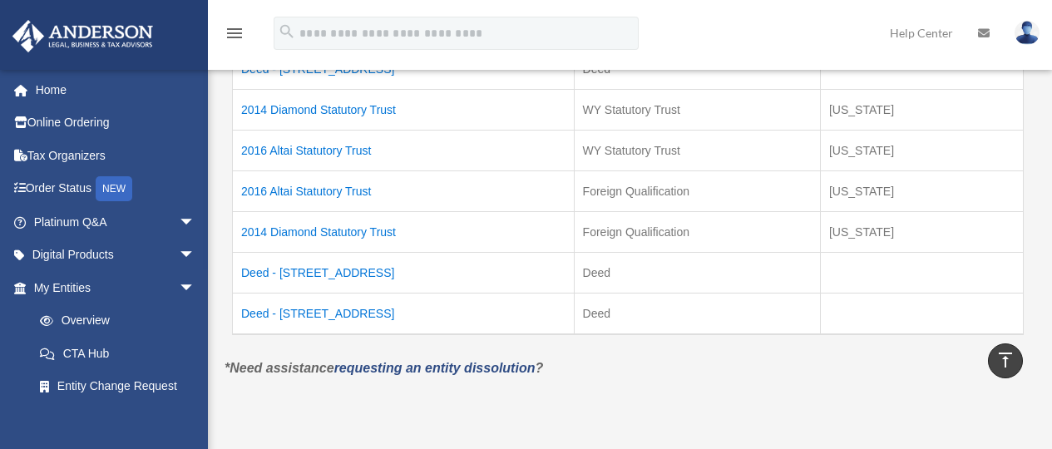
click at [352, 271] on td "Deed - 31007 Altai Lane" at bounding box center [404, 273] width 342 height 41
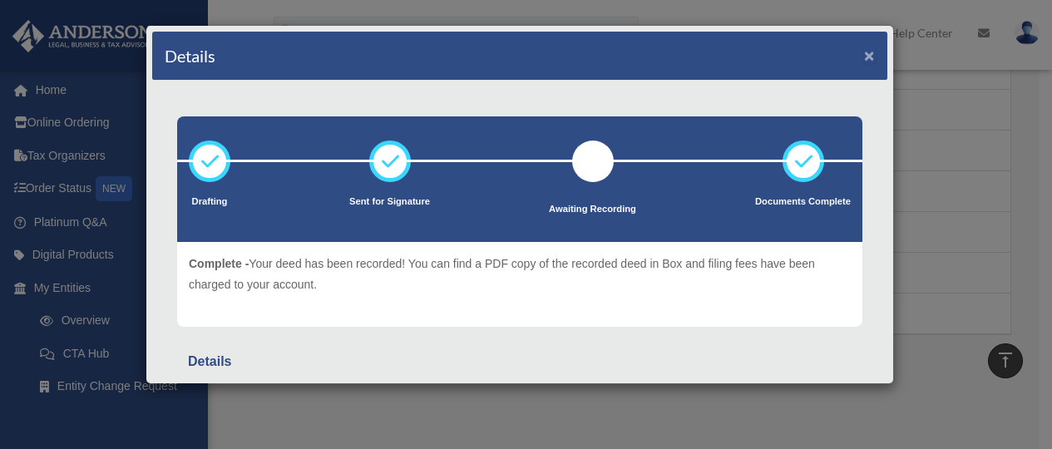
click at [864, 52] on button "×" at bounding box center [869, 55] width 11 height 17
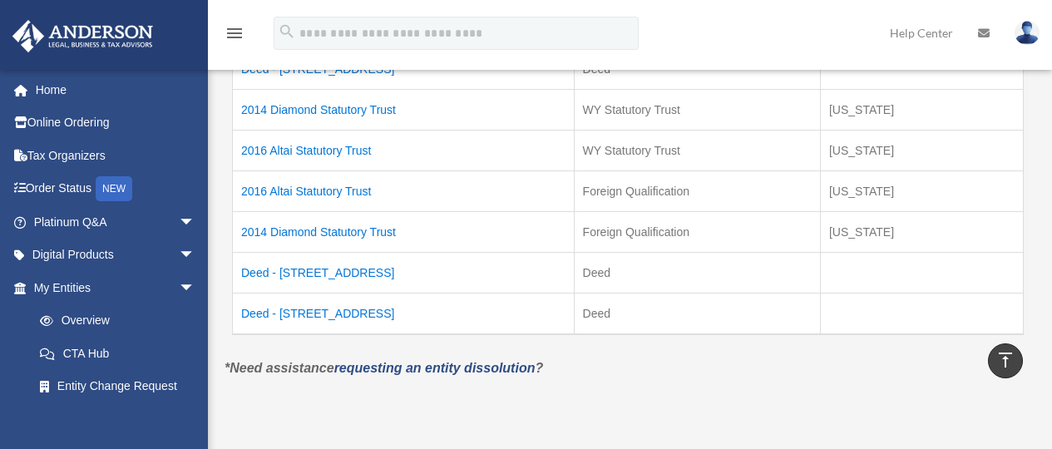
click at [336, 273] on td "Deed - 31007 Altai Lane" at bounding box center [404, 273] width 342 height 41
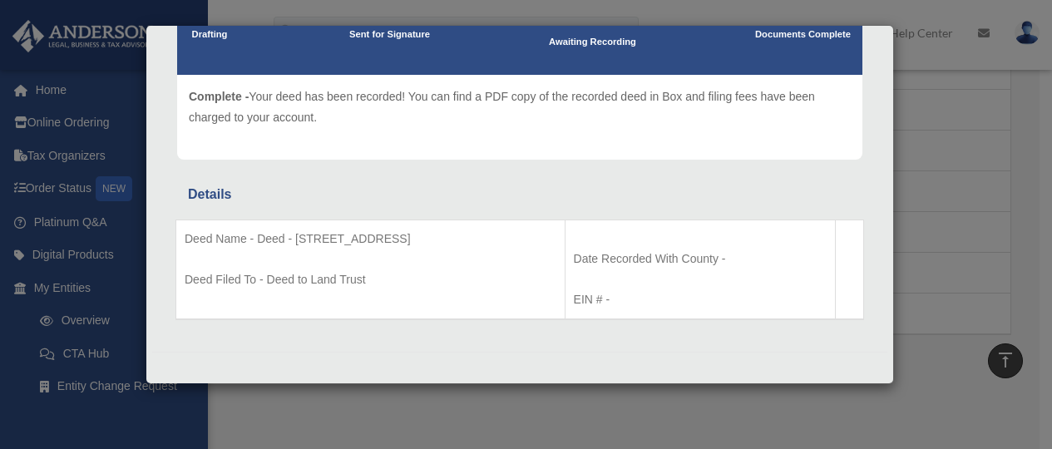
scroll to position [0, 0]
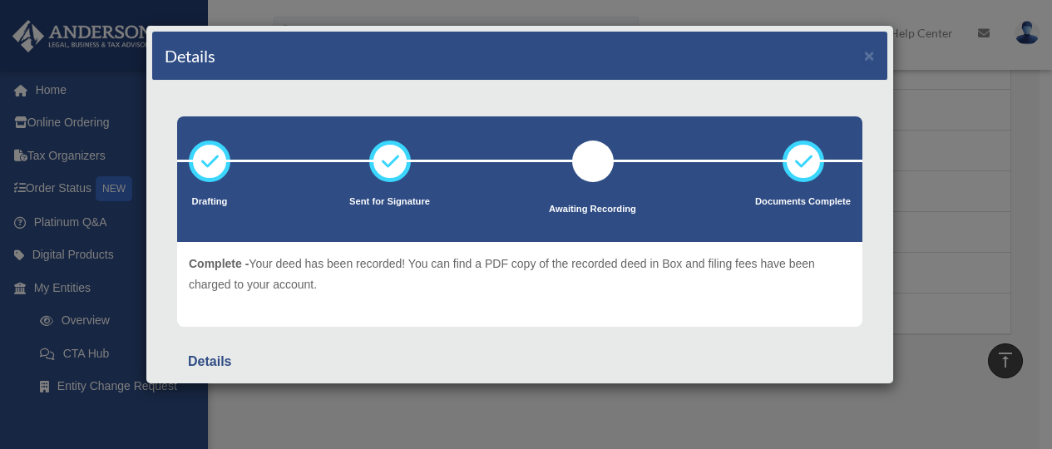
click at [850, 55] on div "Details ×" at bounding box center [519, 56] width 735 height 49
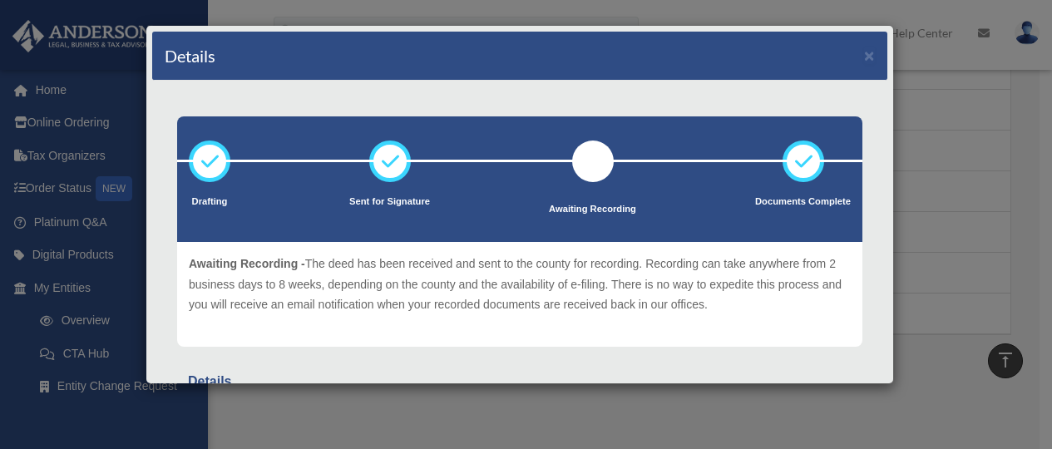
click at [867, 55] on div "Details ×" at bounding box center [519, 56] width 735 height 49
click at [864, 55] on div "Details ×" at bounding box center [519, 56] width 735 height 49
click at [864, 56] on button "×" at bounding box center [869, 55] width 11 height 17
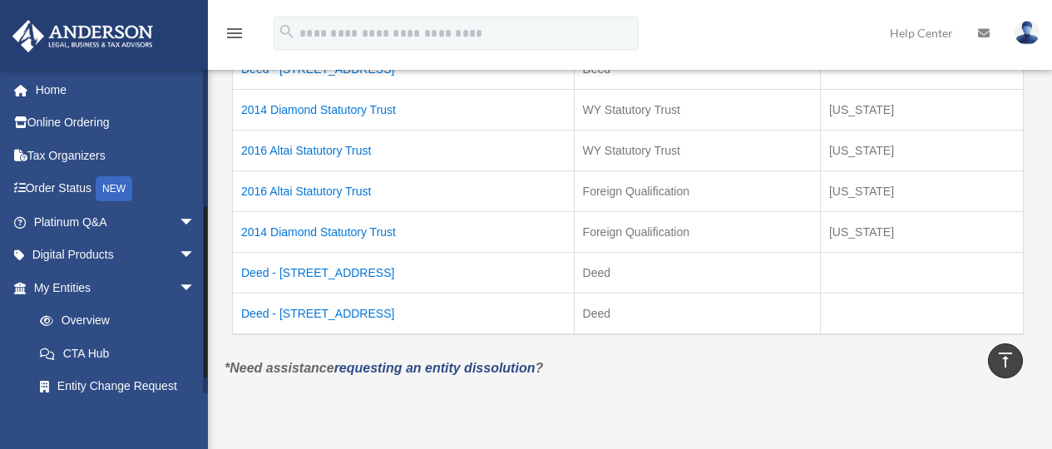
scroll to position [250, 0]
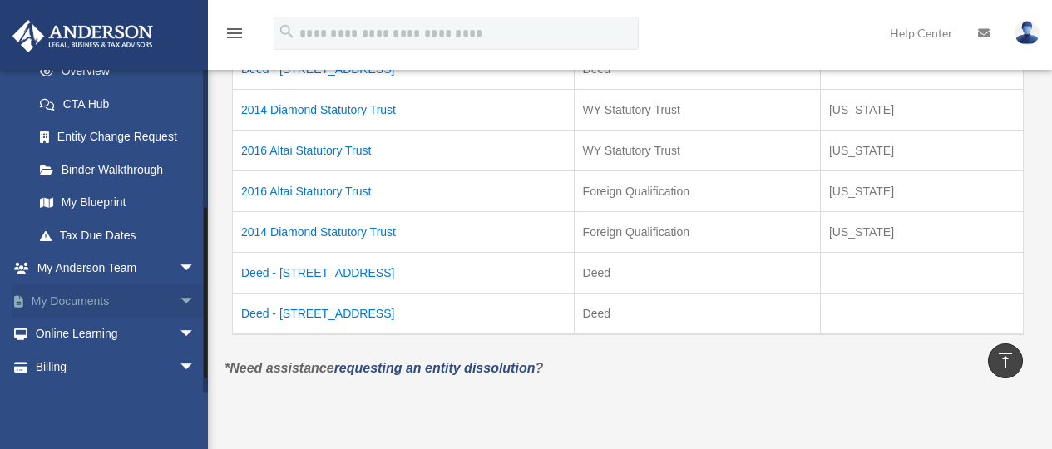
click at [103, 297] on link "My Documents arrow_drop_down" at bounding box center [116, 301] width 209 height 33
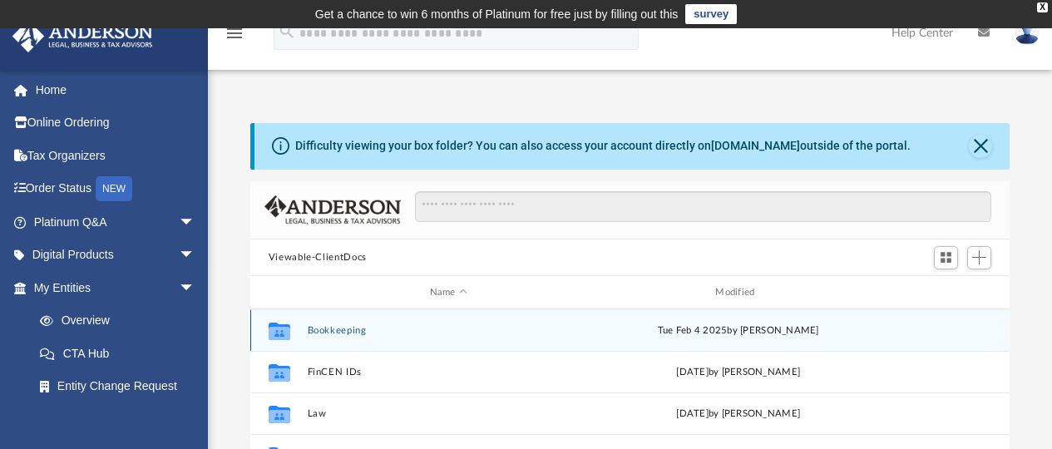
scroll to position [83, 0]
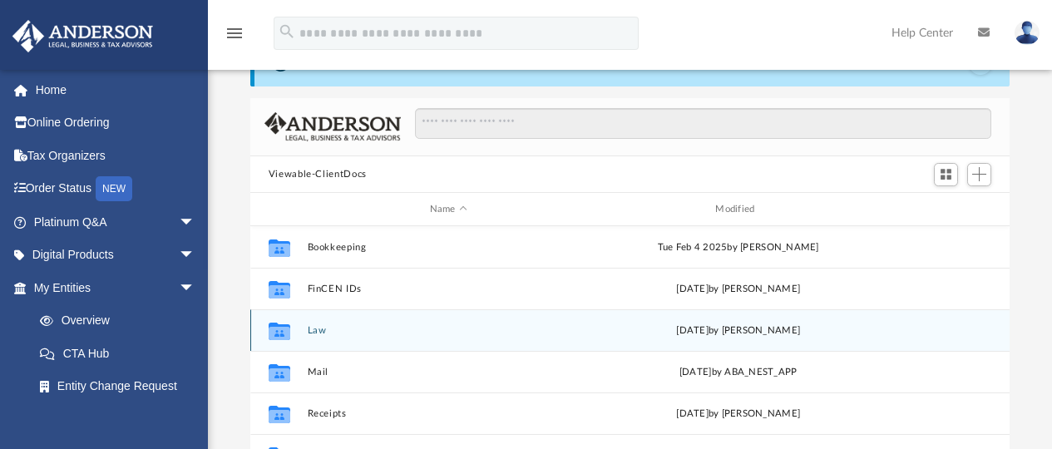
click at [315, 327] on button "Law" at bounding box center [448, 330] width 283 height 11
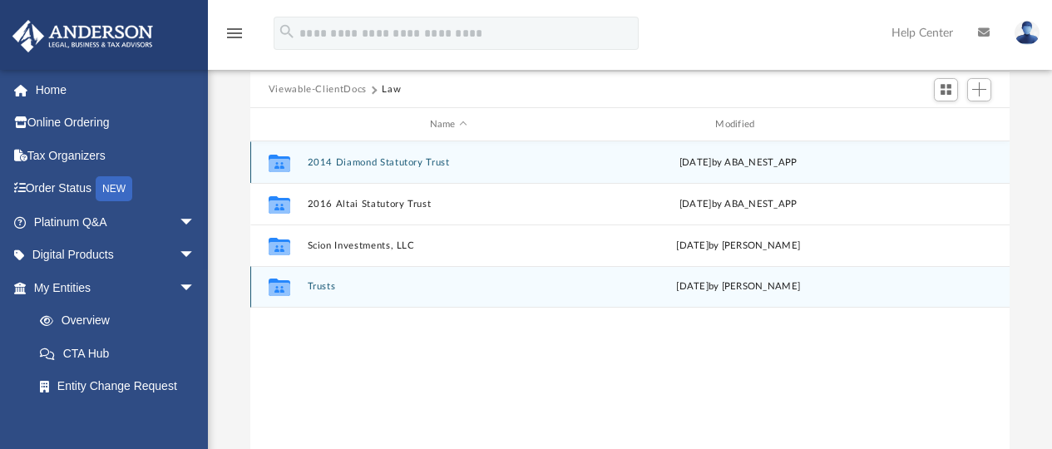
scroll to position [250, 0]
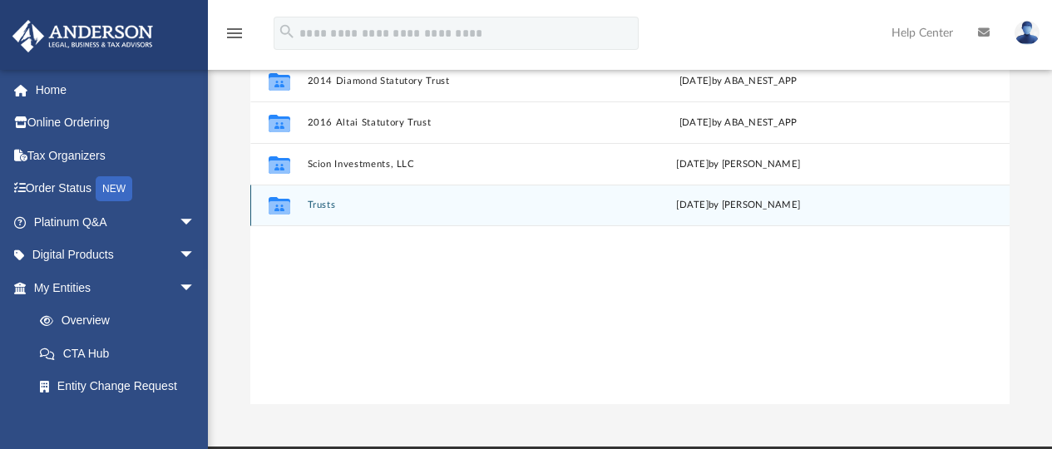
click at [322, 201] on button "Trusts" at bounding box center [448, 206] width 283 height 11
click at [310, 202] on button "WSTs" at bounding box center [448, 206] width 283 height 11
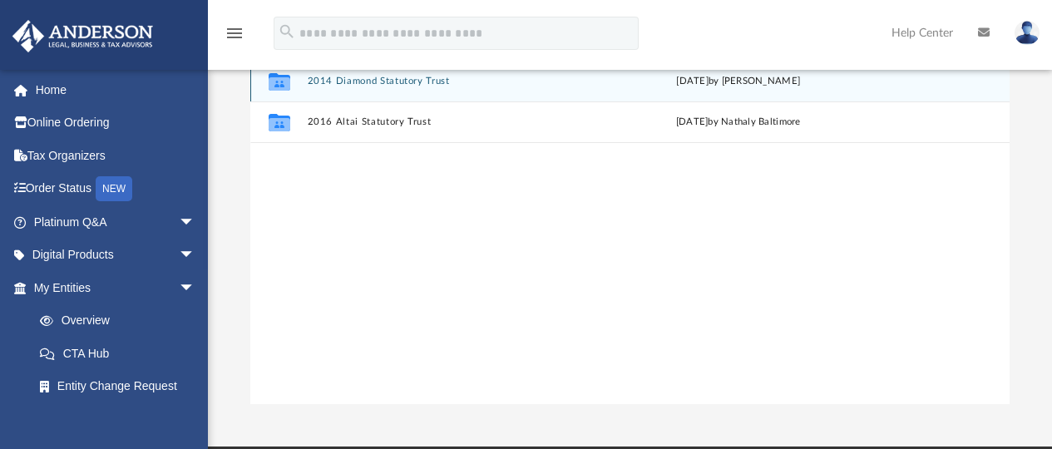
scroll to position [83, 0]
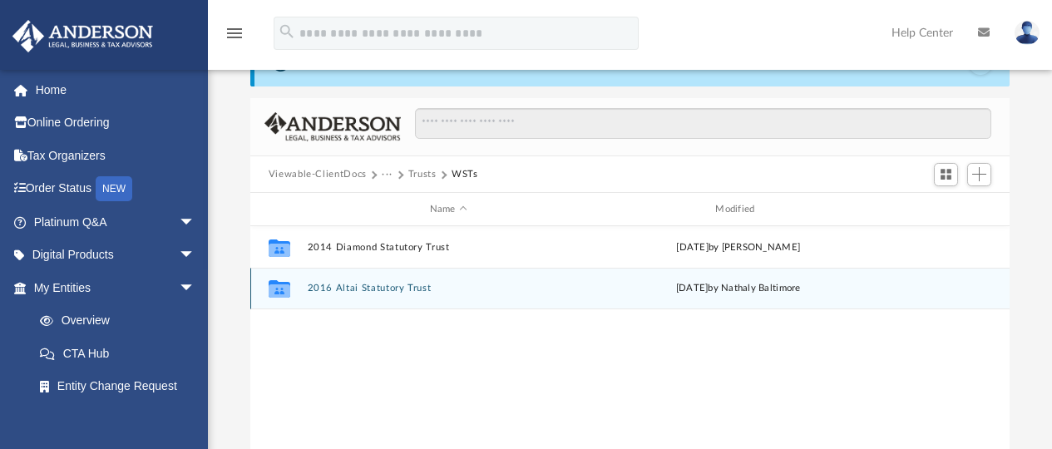
click at [389, 286] on button "2016 Altai Statutory Trust" at bounding box center [448, 289] width 283 height 11
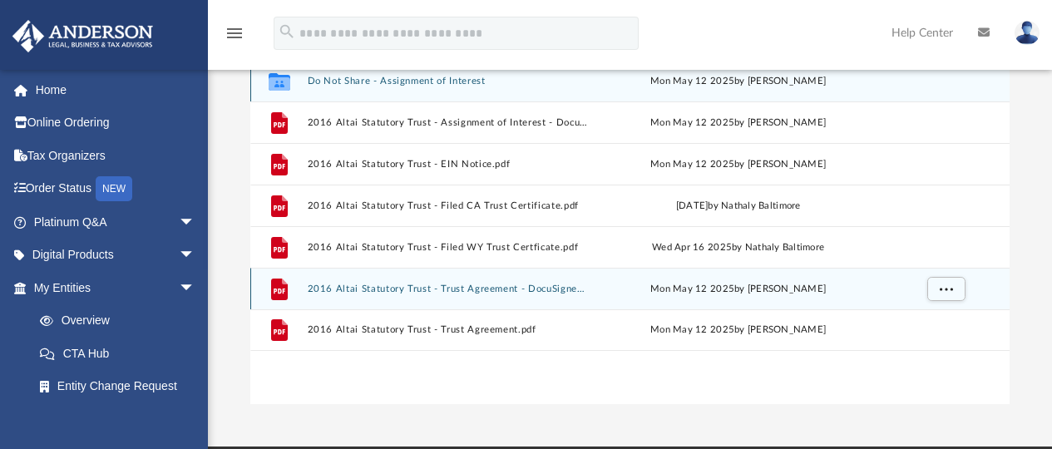
scroll to position [0, 0]
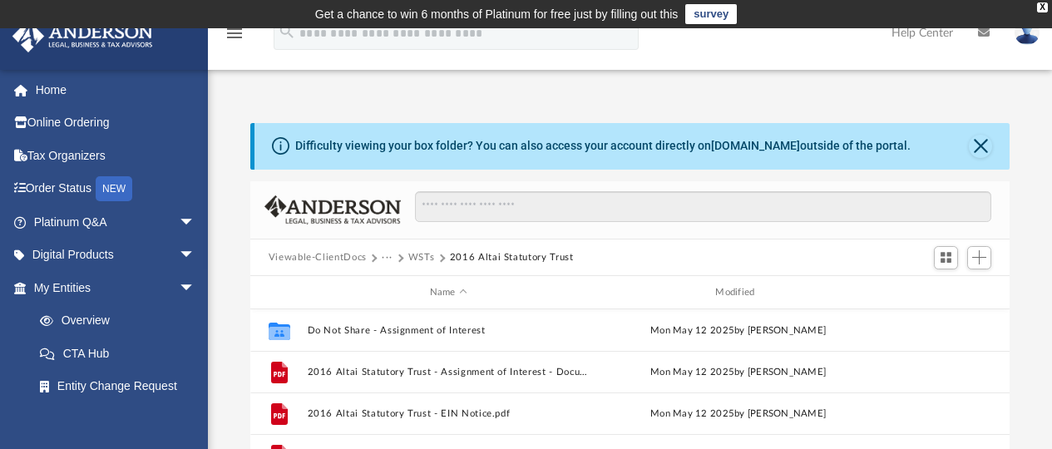
click at [411, 257] on button "WSTs" at bounding box center [422, 257] width 27 height 15
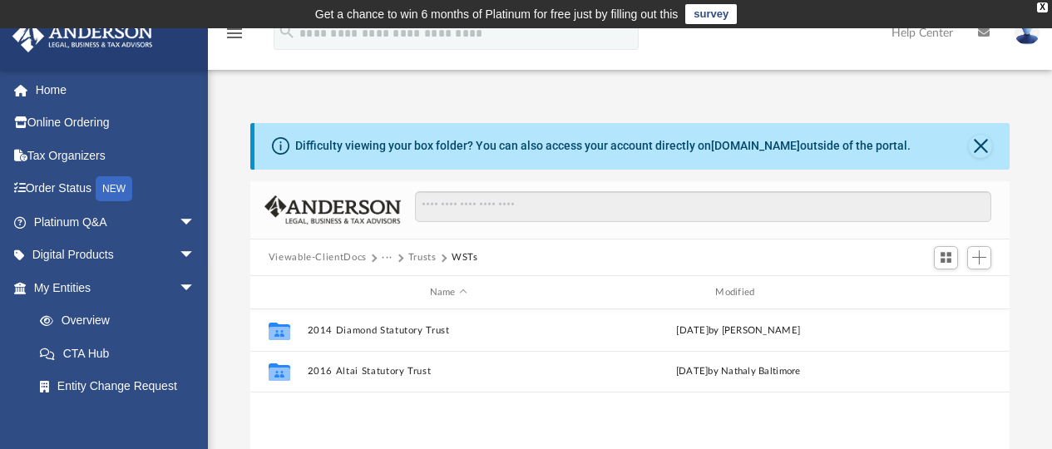
click at [413, 256] on button "Trusts" at bounding box center [423, 257] width 28 height 15
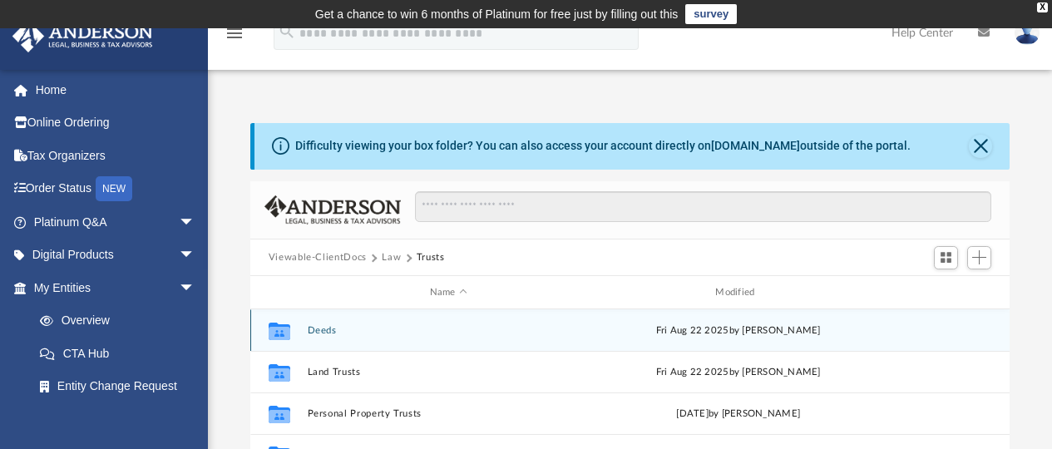
click at [320, 332] on button "Deeds" at bounding box center [448, 330] width 283 height 11
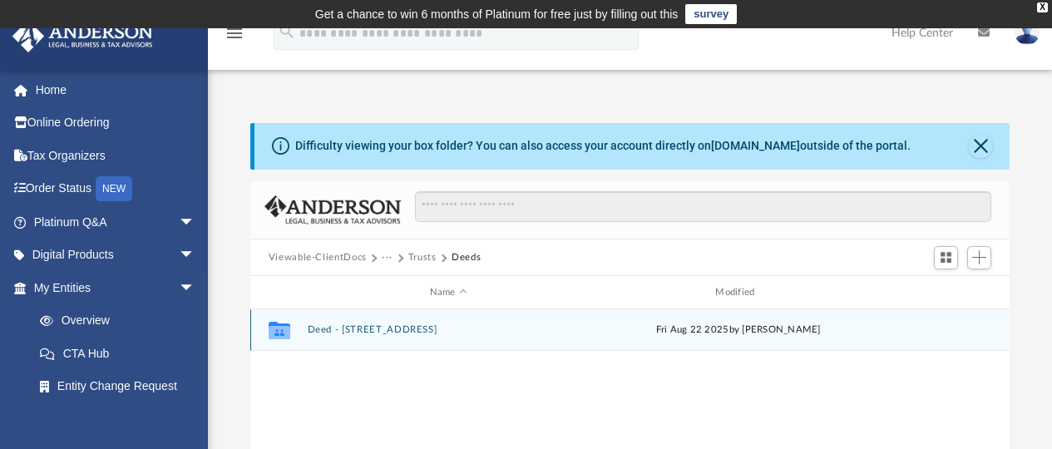
click at [398, 329] on button "Deed - [STREET_ADDRESS]" at bounding box center [448, 330] width 283 height 11
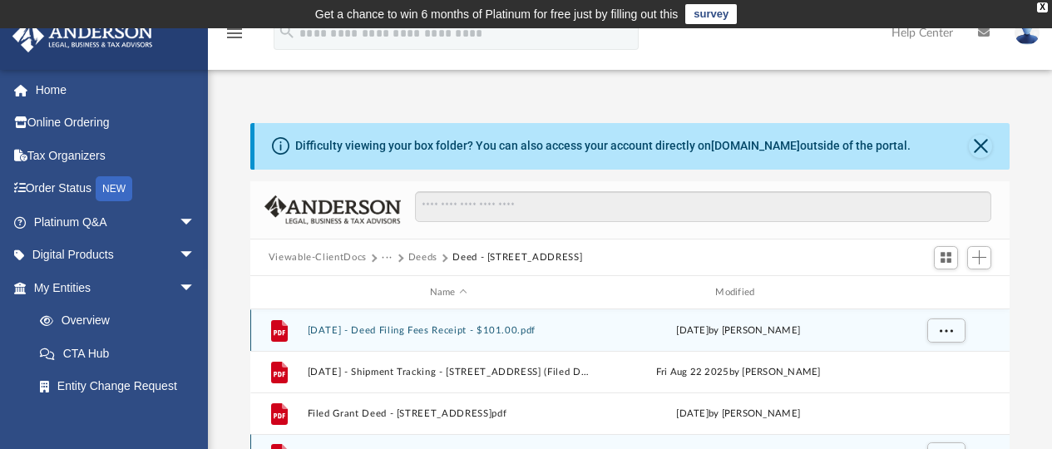
scroll to position [166, 0]
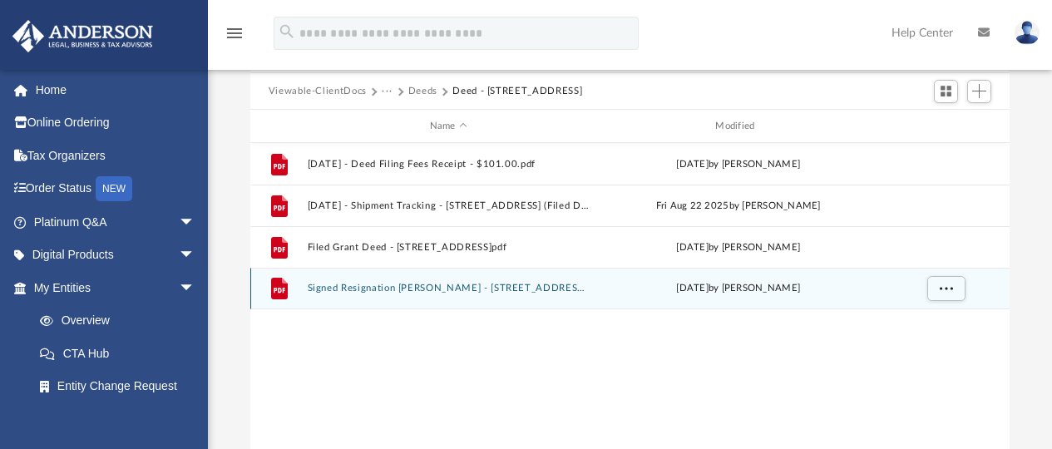
click at [498, 285] on button "Signed Resignation [PERSON_NAME] - [STREET_ADDRESS]pdf" at bounding box center [448, 289] width 283 height 11
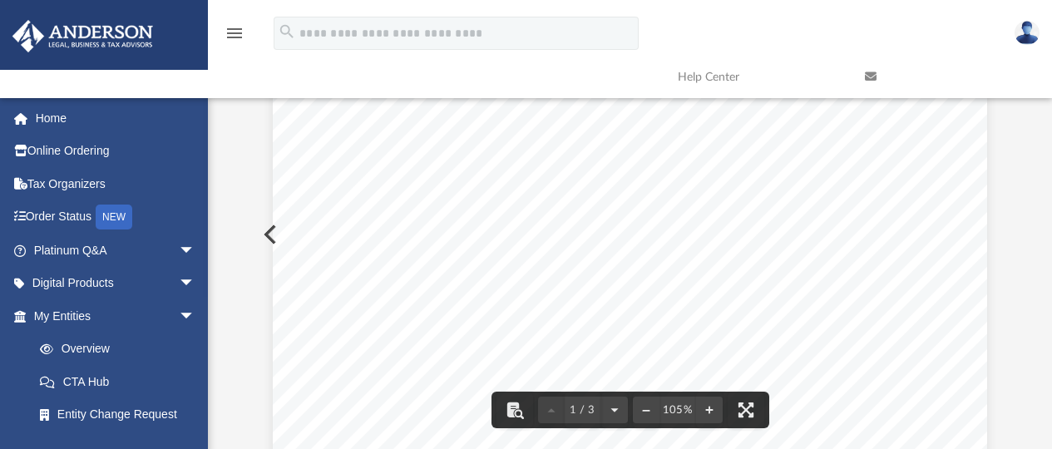
scroll to position [0, 0]
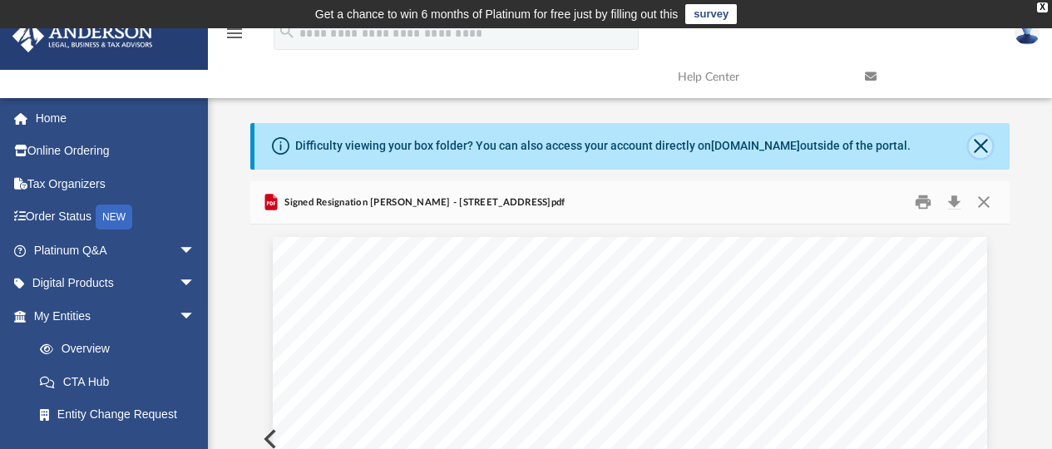
click at [975, 149] on button "Close" at bounding box center [980, 146] width 23 height 23
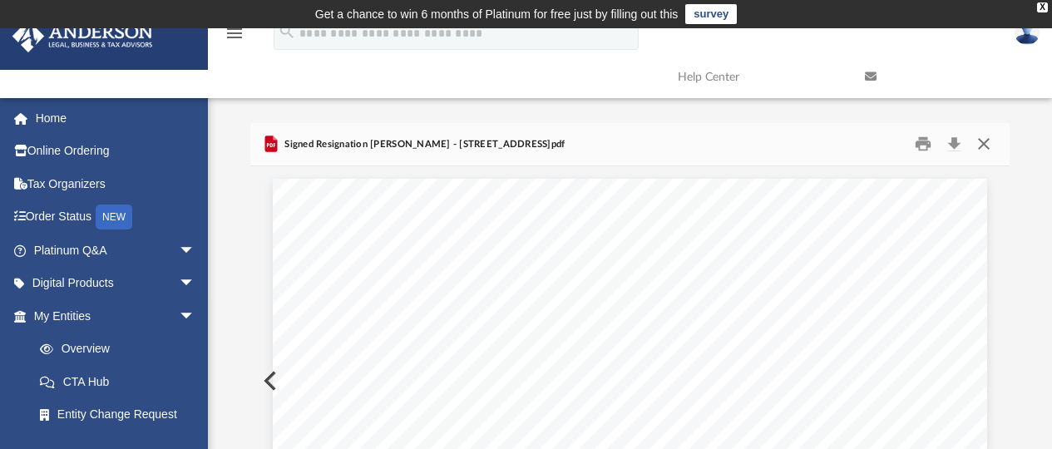
click at [978, 138] on button "Close" at bounding box center [984, 144] width 30 height 26
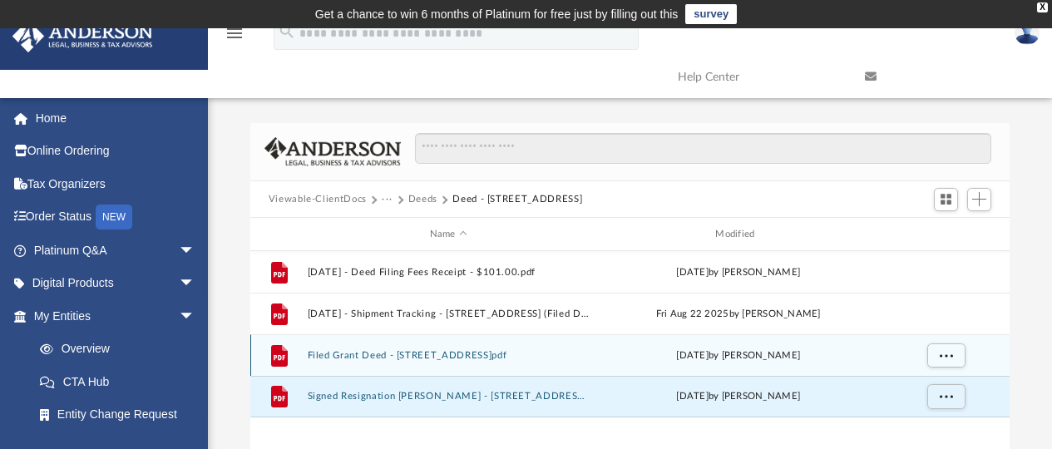
click at [483, 354] on button "Filed Grant Deed - [STREET_ADDRESS]pdf" at bounding box center [448, 355] width 283 height 11
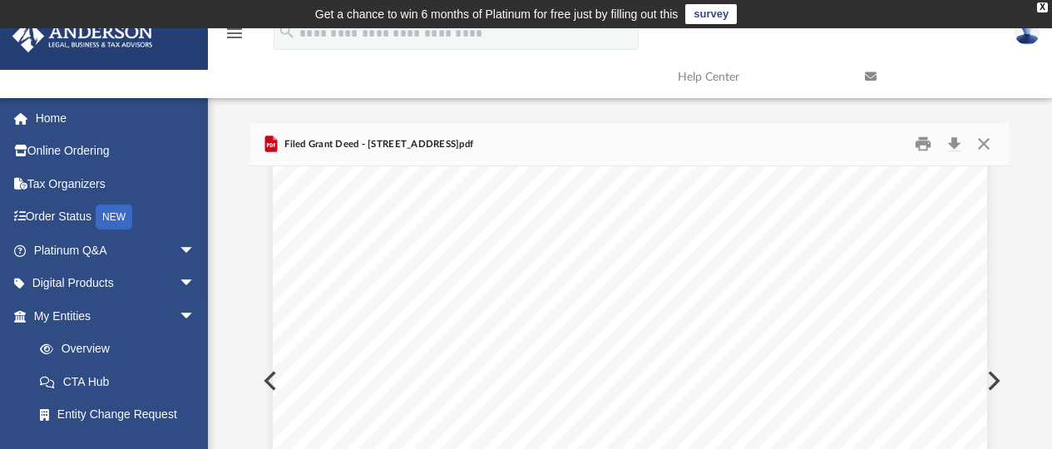
scroll to position [83, 0]
click at [985, 143] on button "Close" at bounding box center [984, 144] width 30 height 26
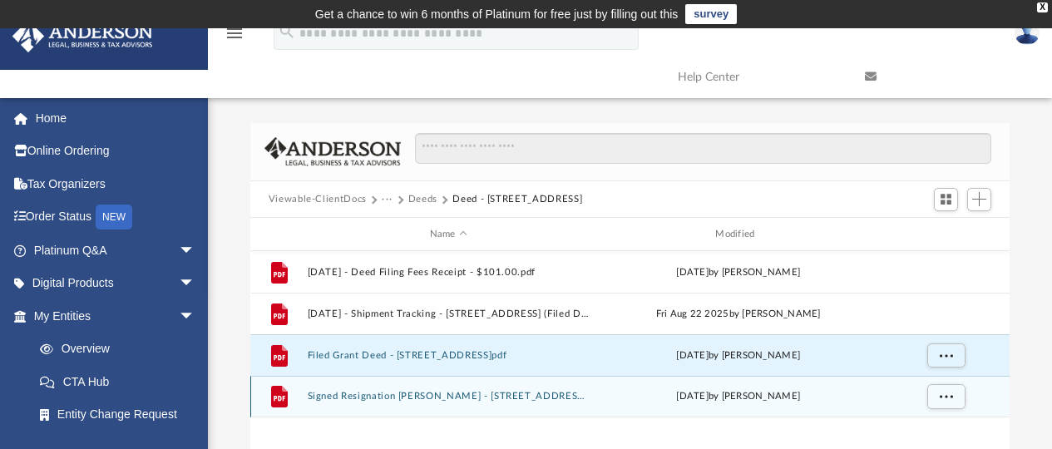
click at [531, 392] on button "Signed Resignation [PERSON_NAME] - [STREET_ADDRESS]pdf" at bounding box center [448, 397] width 283 height 11
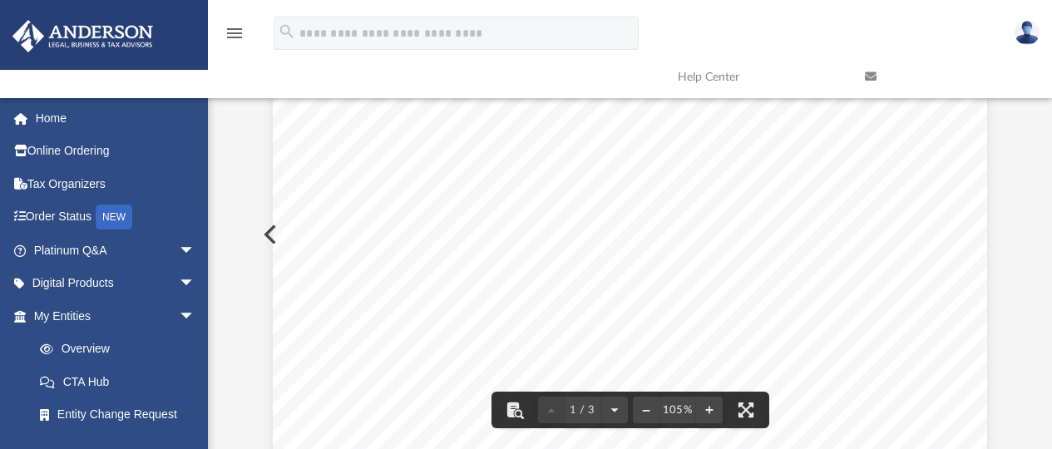
scroll to position [0, 0]
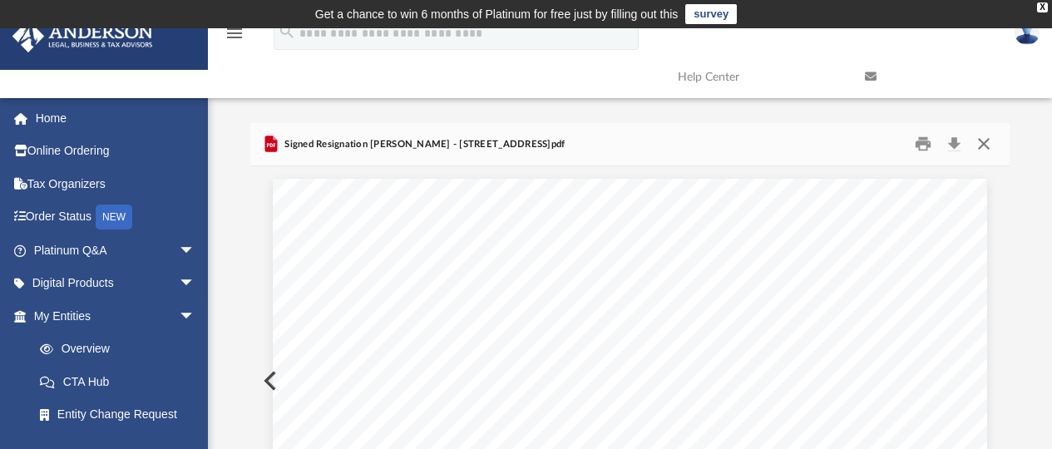
click at [973, 140] on button "Close" at bounding box center [984, 144] width 30 height 26
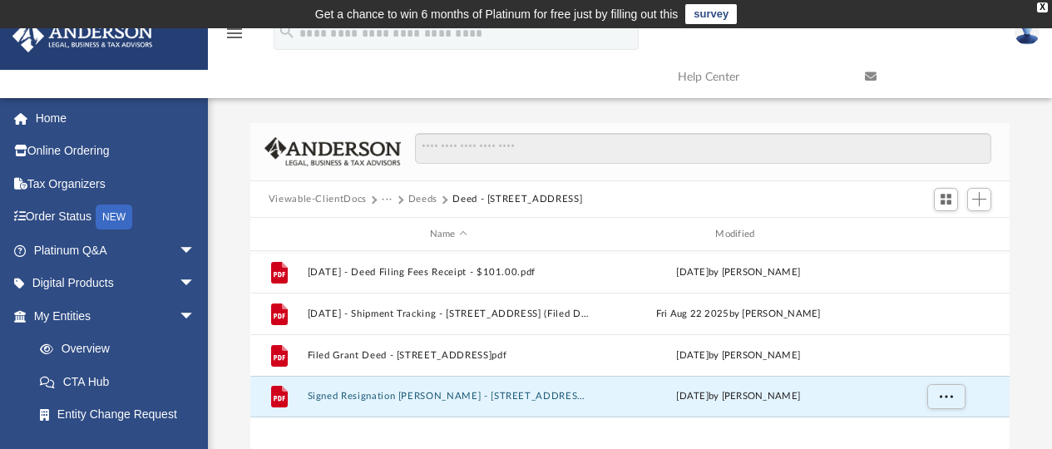
click at [425, 197] on button "Deeds" at bounding box center [423, 199] width 29 height 15
